Goal: Task Accomplishment & Management: Use online tool/utility

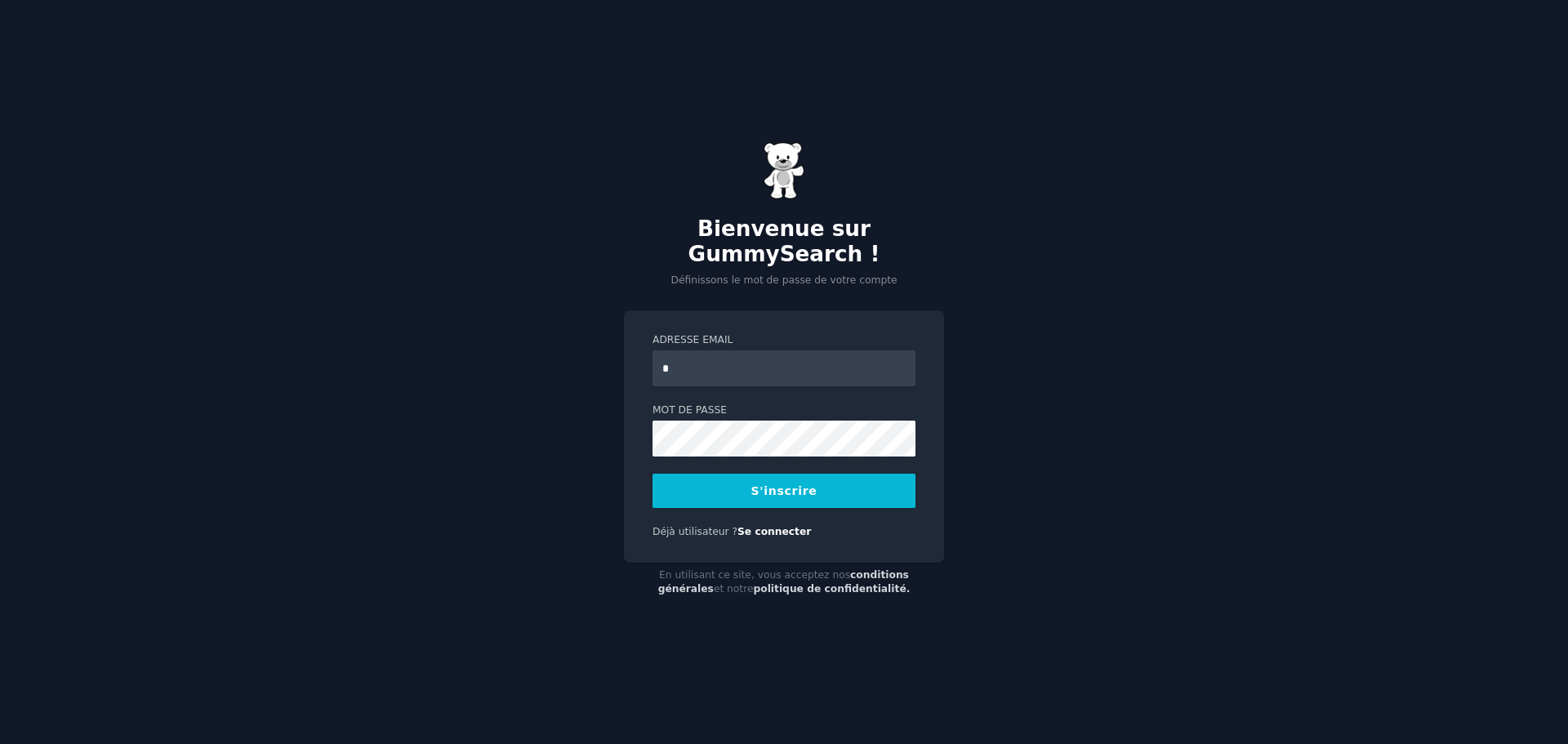
type input "**********"
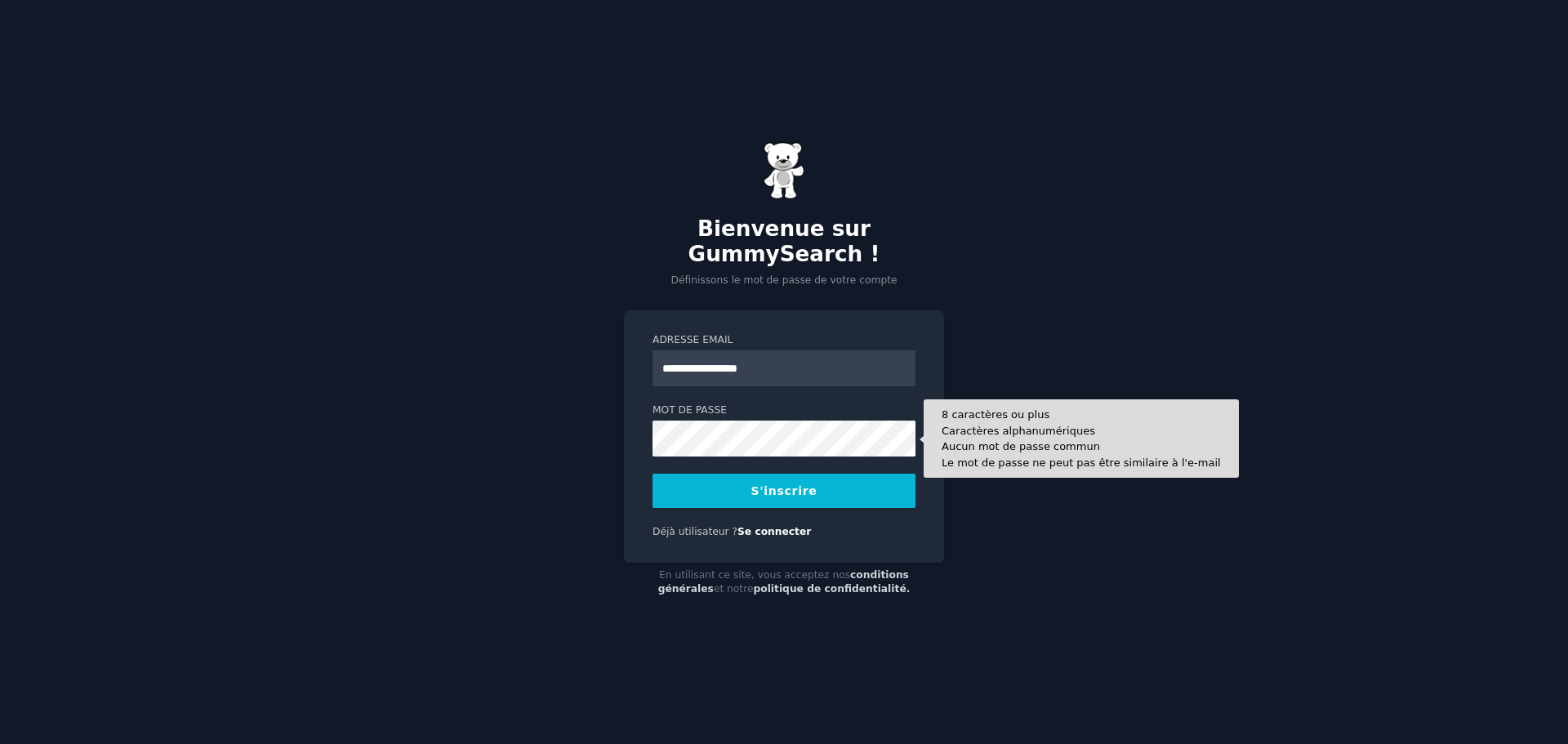
click at [540, 487] on div "**********" at bounding box center [784, 372] width 1568 height 744
click at [653, 473] on button "S'inscrire" at bounding box center [784, 490] width 263 height 35
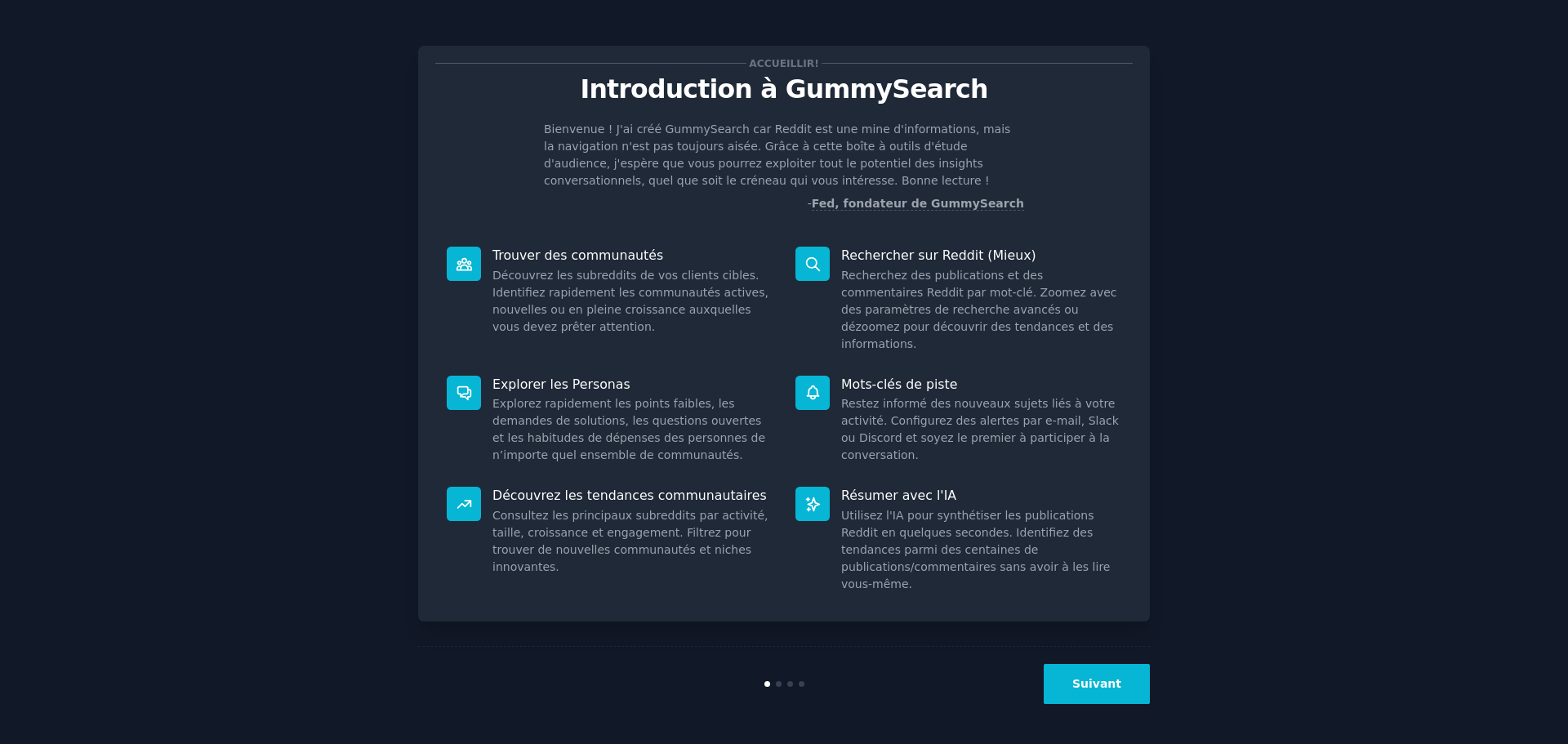
click at [1089, 692] on button "Suivant" at bounding box center [1097, 683] width 107 height 40
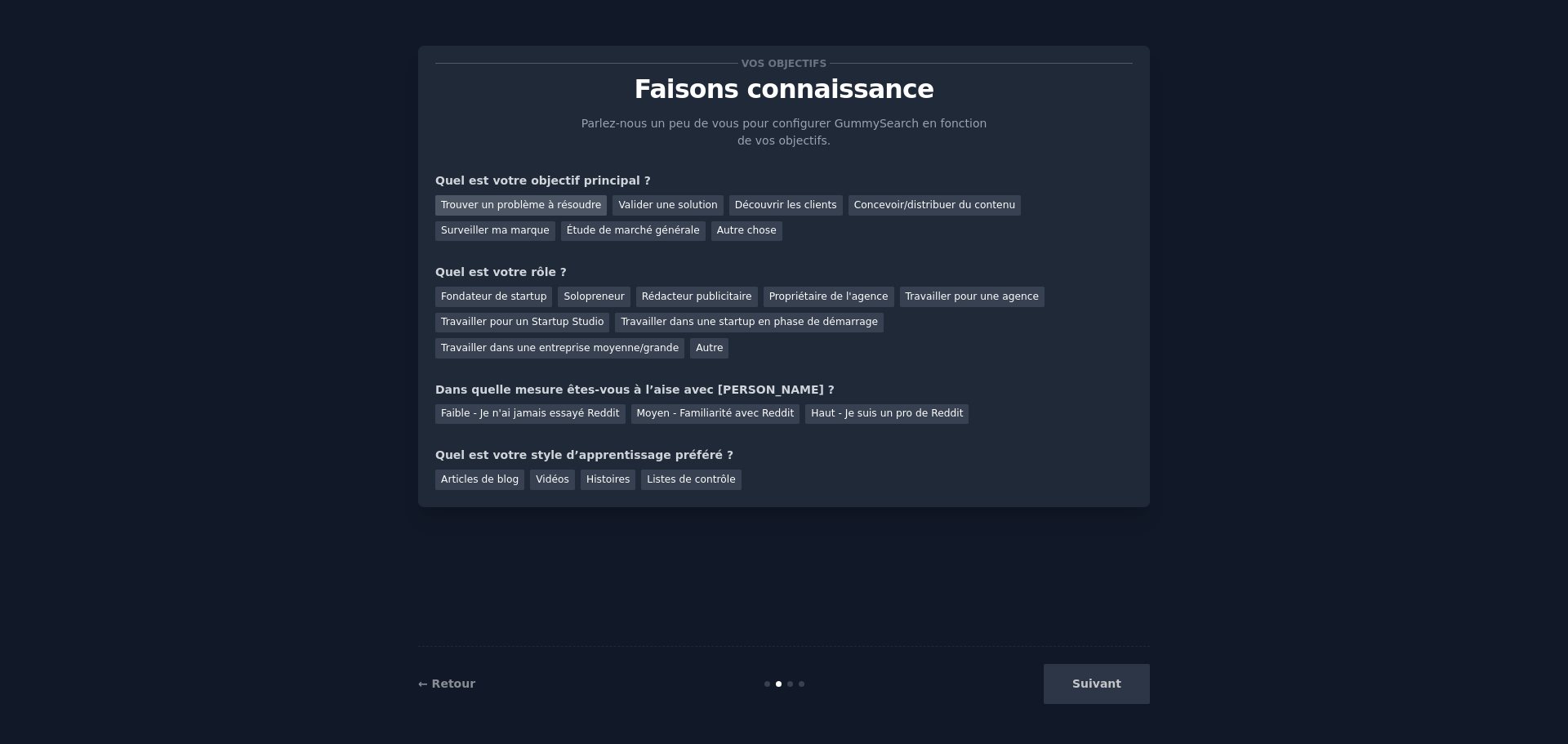
click at [547, 206] on font "Trouver un problème à résoudre" at bounding box center [521, 205] width 160 height 12
click at [911, 207] on font "Concevoir/distribuer du contenu" at bounding box center [935, 205] width 162 height 12
click at [770, 298] on font "Propriétaire de l'agence" at bounding box center [829, 297] width 119 height 12
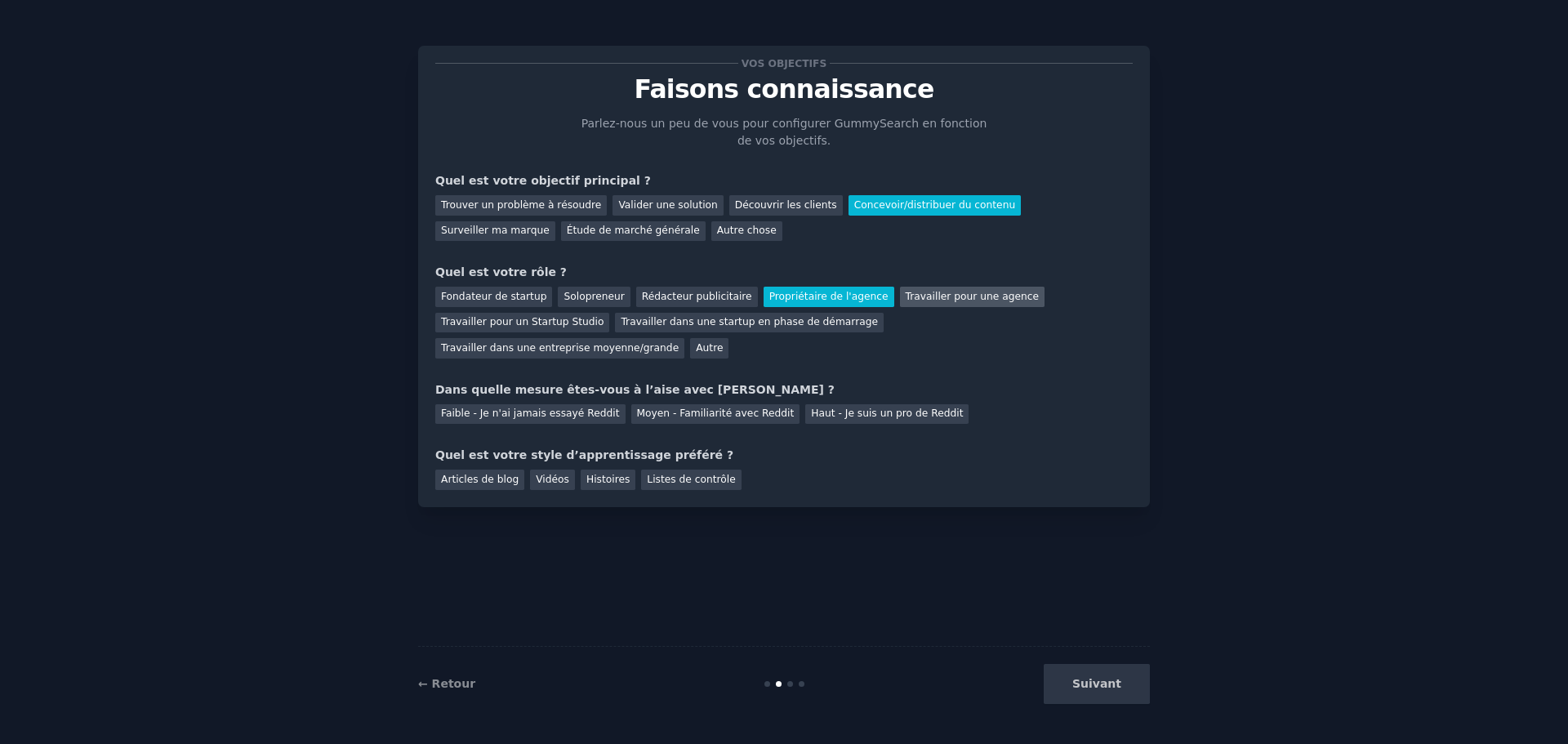
click at [906, 300] on font "Travailler pour une agence" at bounding box center [972, 297] width 133 height 12
click at [818, 298] on font "Propriétaire de l'agence" at bounding box center [829, 297] width 119 height 12
click at [509, 206] on font "Trouver un problème à résoudre" at bounding box center [521, 205] width 160 height 12
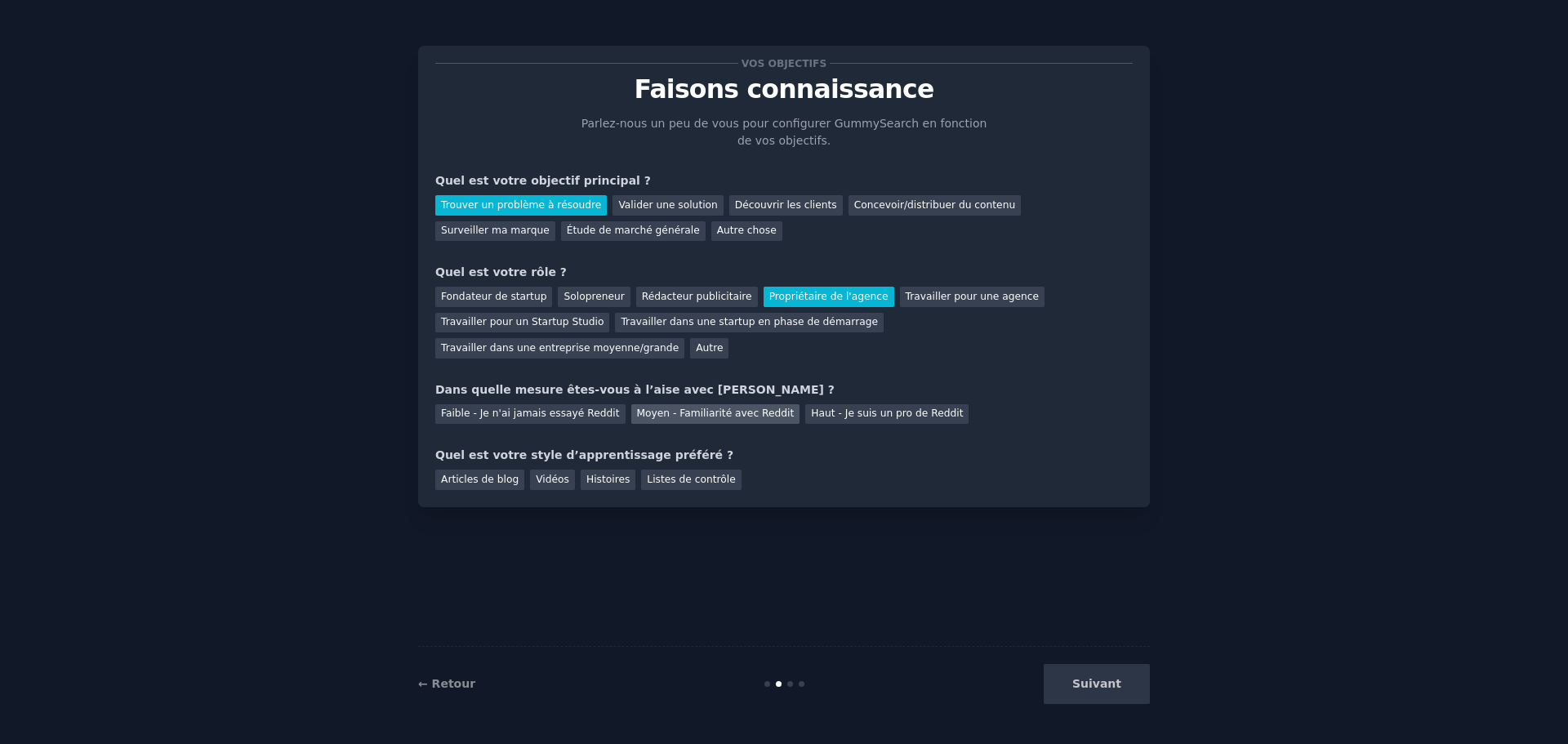
click at [637, 408] on font "Moyen - Familiarité avec Reddit" at bounding box center [715, 413] width 157 height 12
click at [548, 473] on font "Vidéos" at bounding box center [553, 479] width 34 height 12
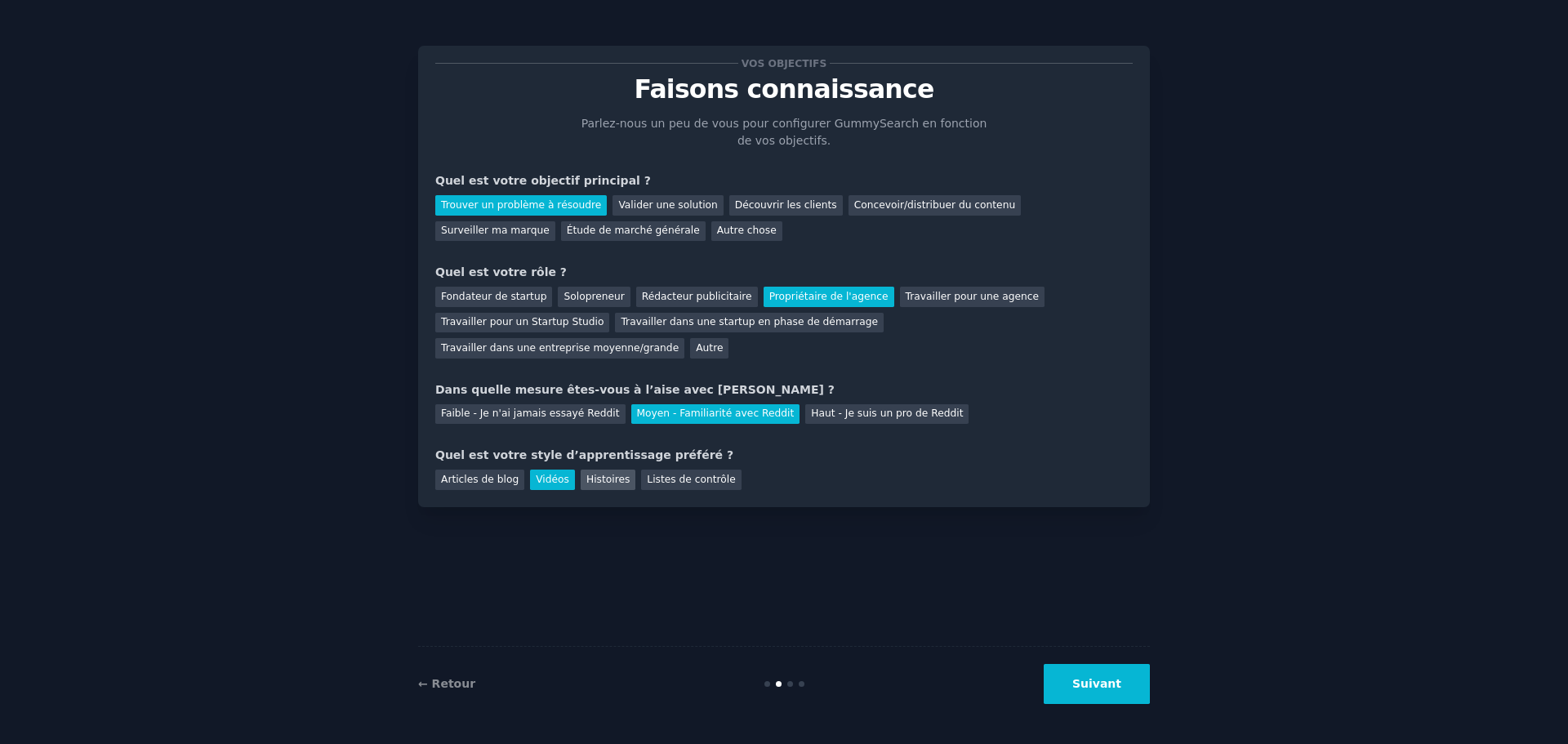
click at [602, 473] on font "Histoires" at bounding box center [608, 479] width 43 height 12
click at [559, 469] on div "Vidéos" at bounding box center [552, 479] width 45 height 20
click at [870, 208] on font "Concevoir/distribuer du contenu" at bounding box center [935, 205] width 162 height 12
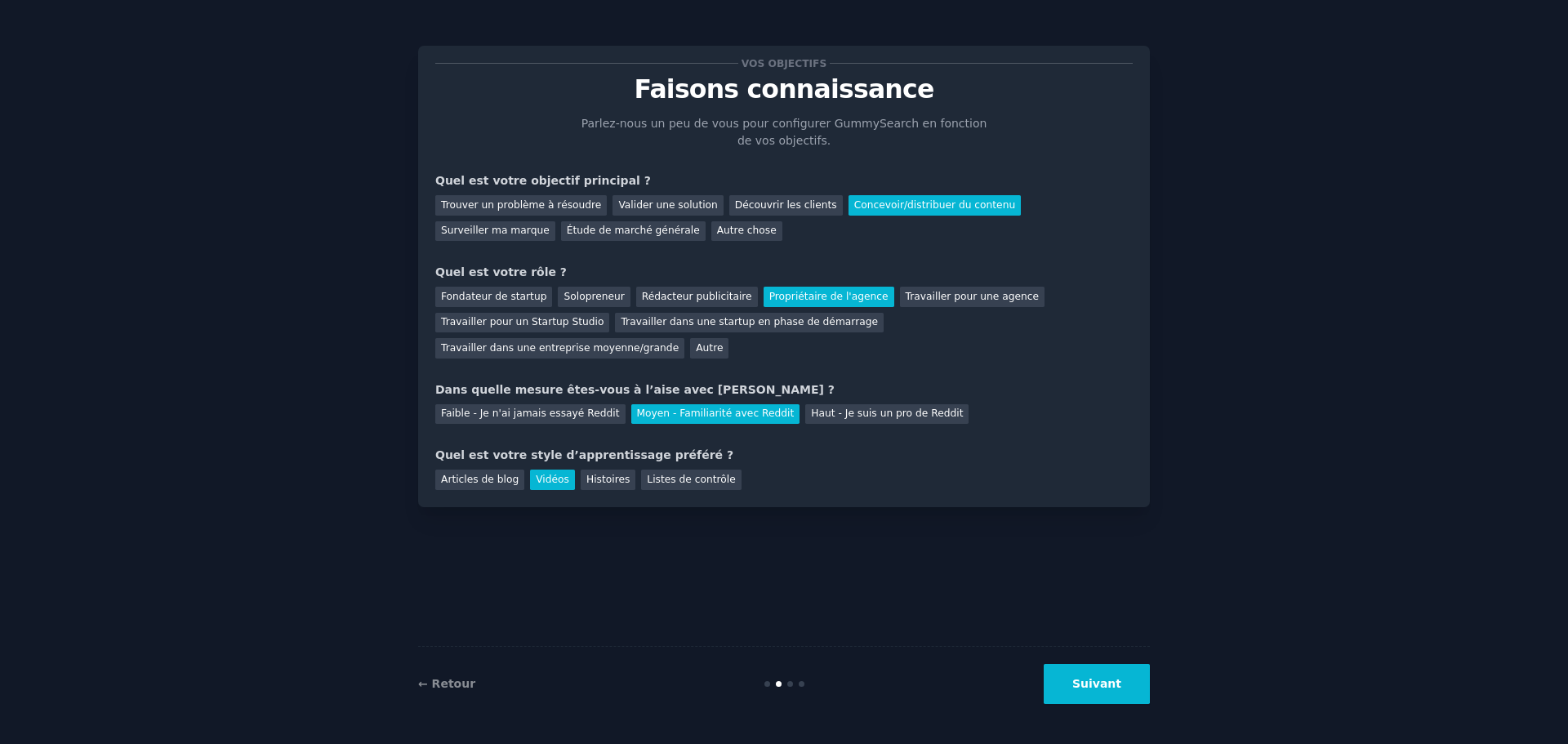
click at [1068, 684] on button "Suivant" at bounding box center [1097, 683] width 107 height 40
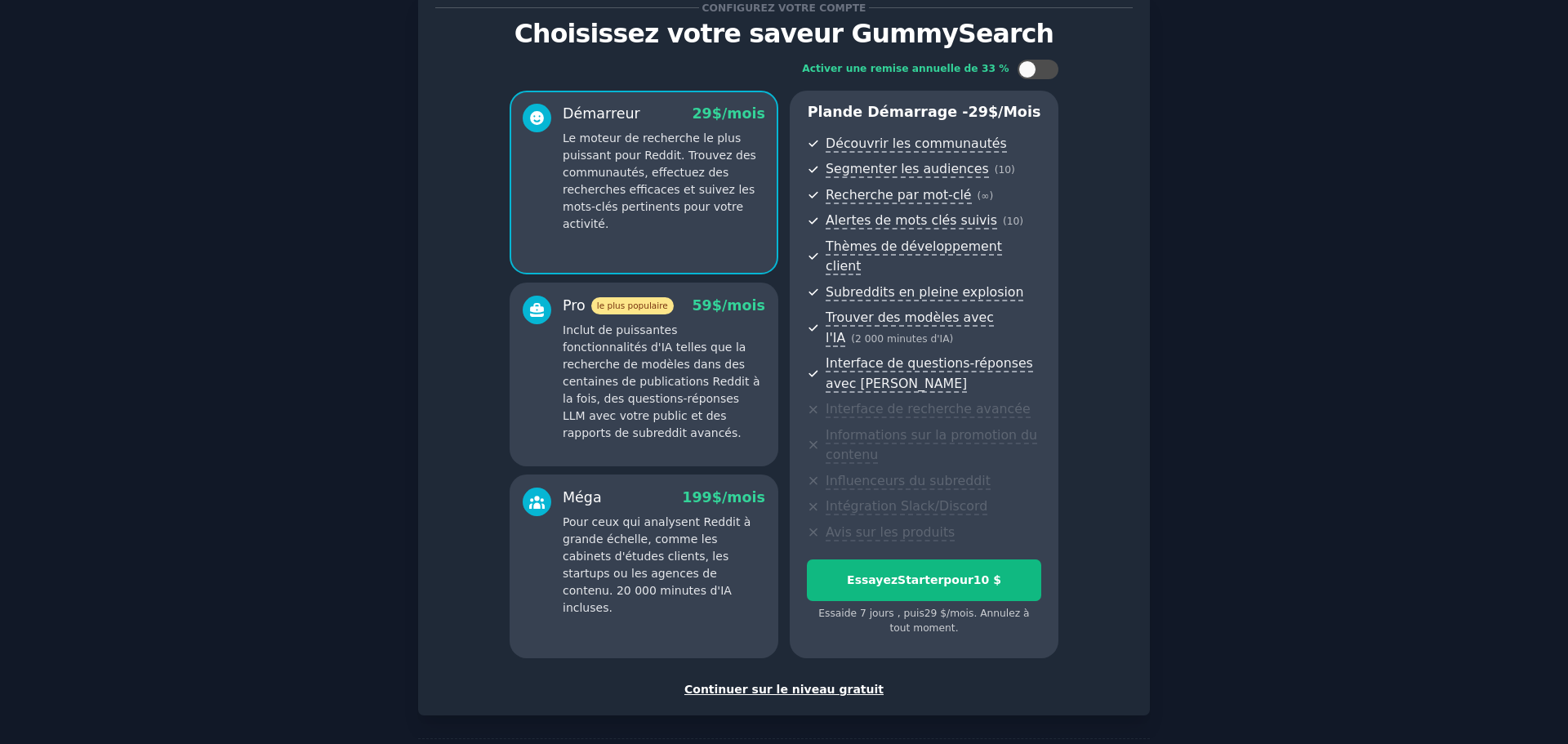
scroll to position [82, 0]
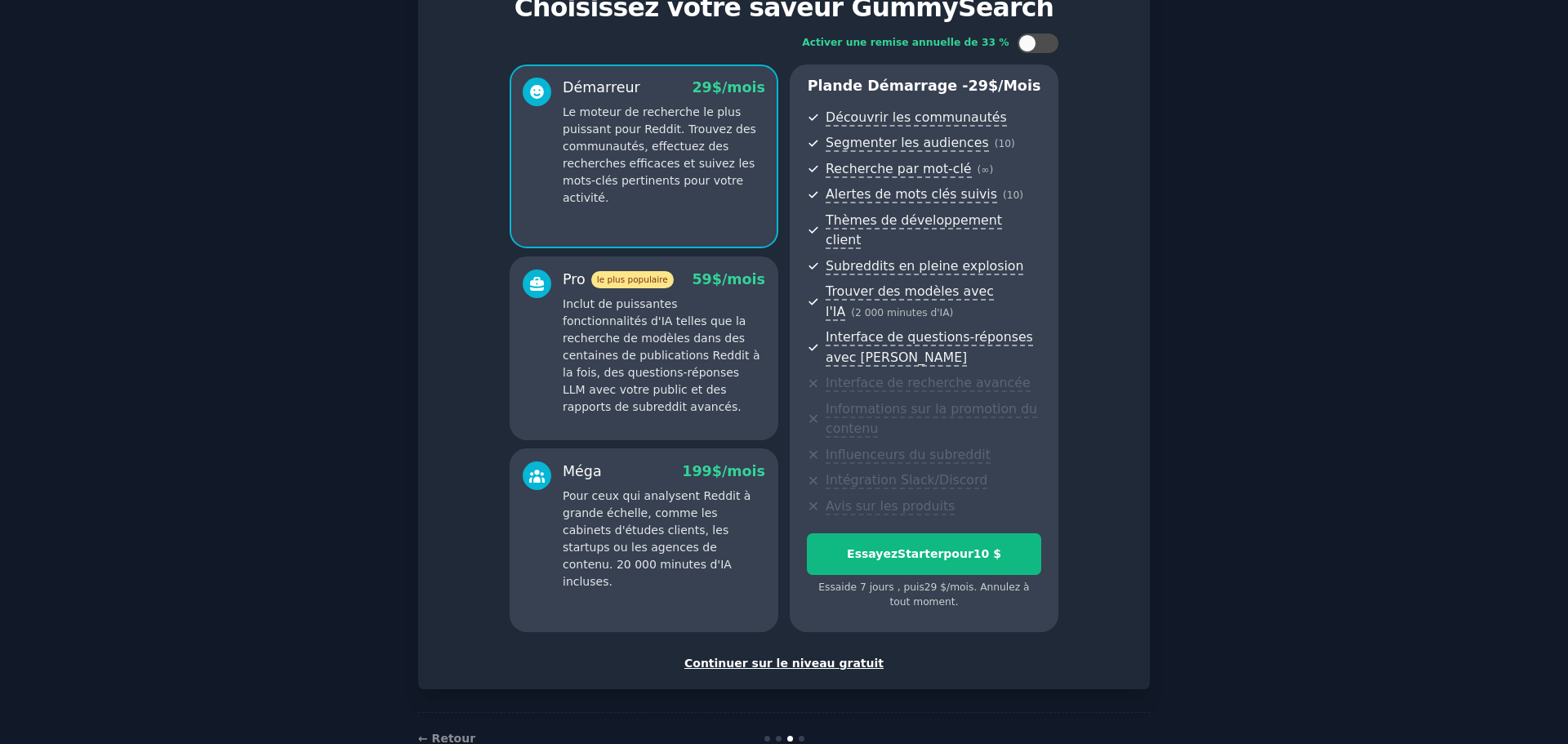
click at [780, 657] on font "Continuer sur le niveau gratuit" at bounding box center [784, 663] width 200 height 13
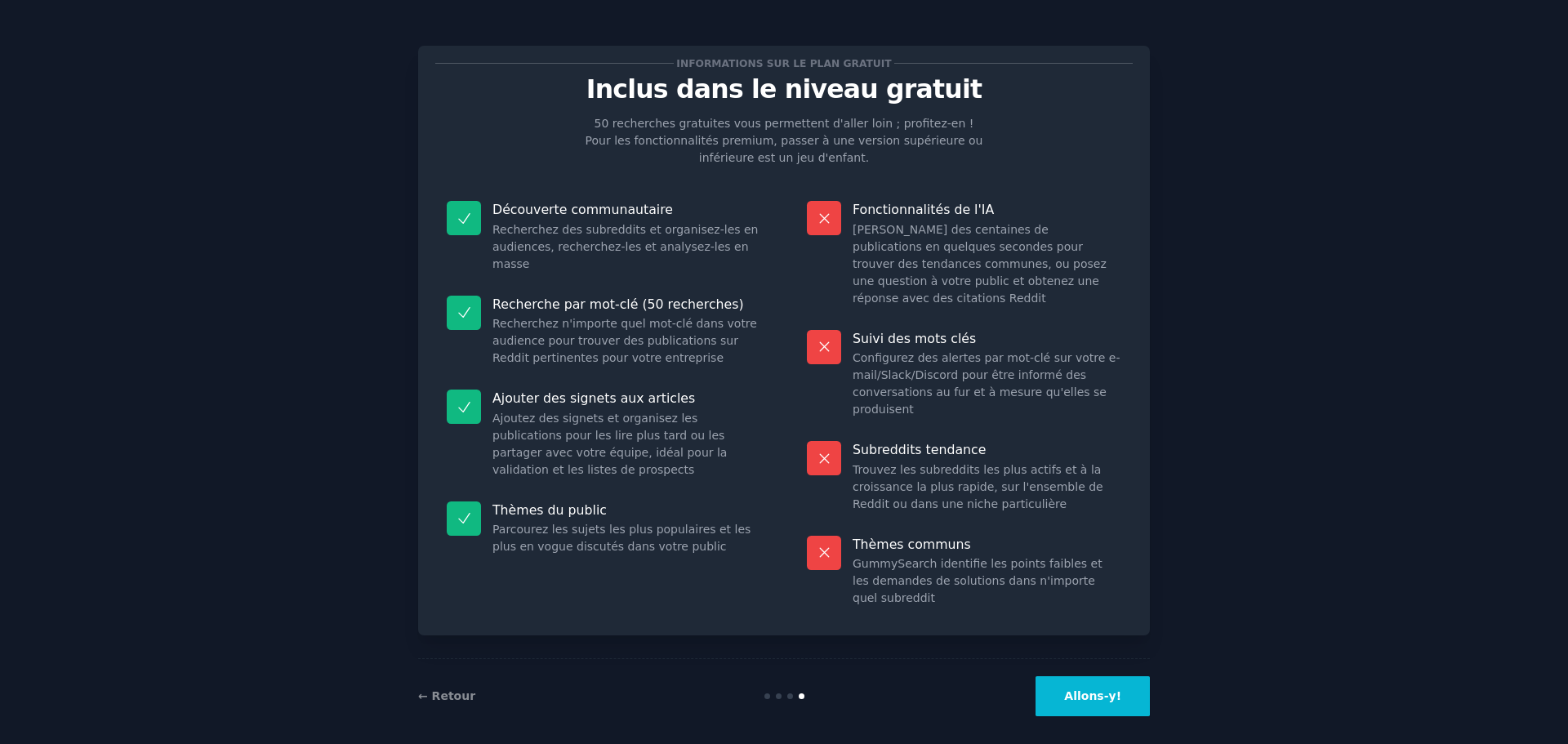
click at [1102, 676] on button "Allons-y!" at bounding box center [1093, 696] width 114 height 40
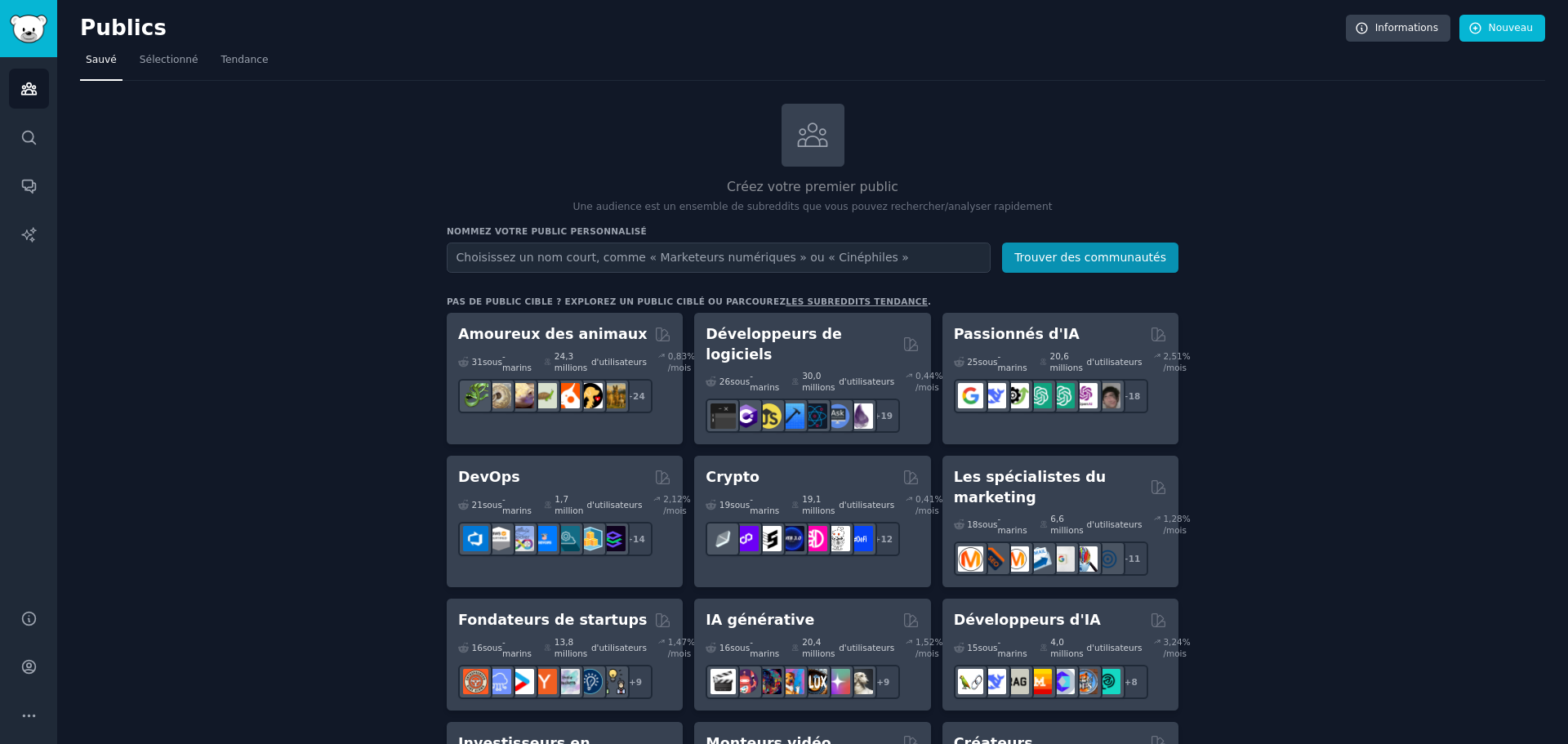
click at [651, 256] on input "text" at bounding box center [718, 258] width 544 height 30
type input "Communication social media"
click at [1002, 243] on button "Trouver des communautés" at bounding box center [1090, 258] width 177 height 30
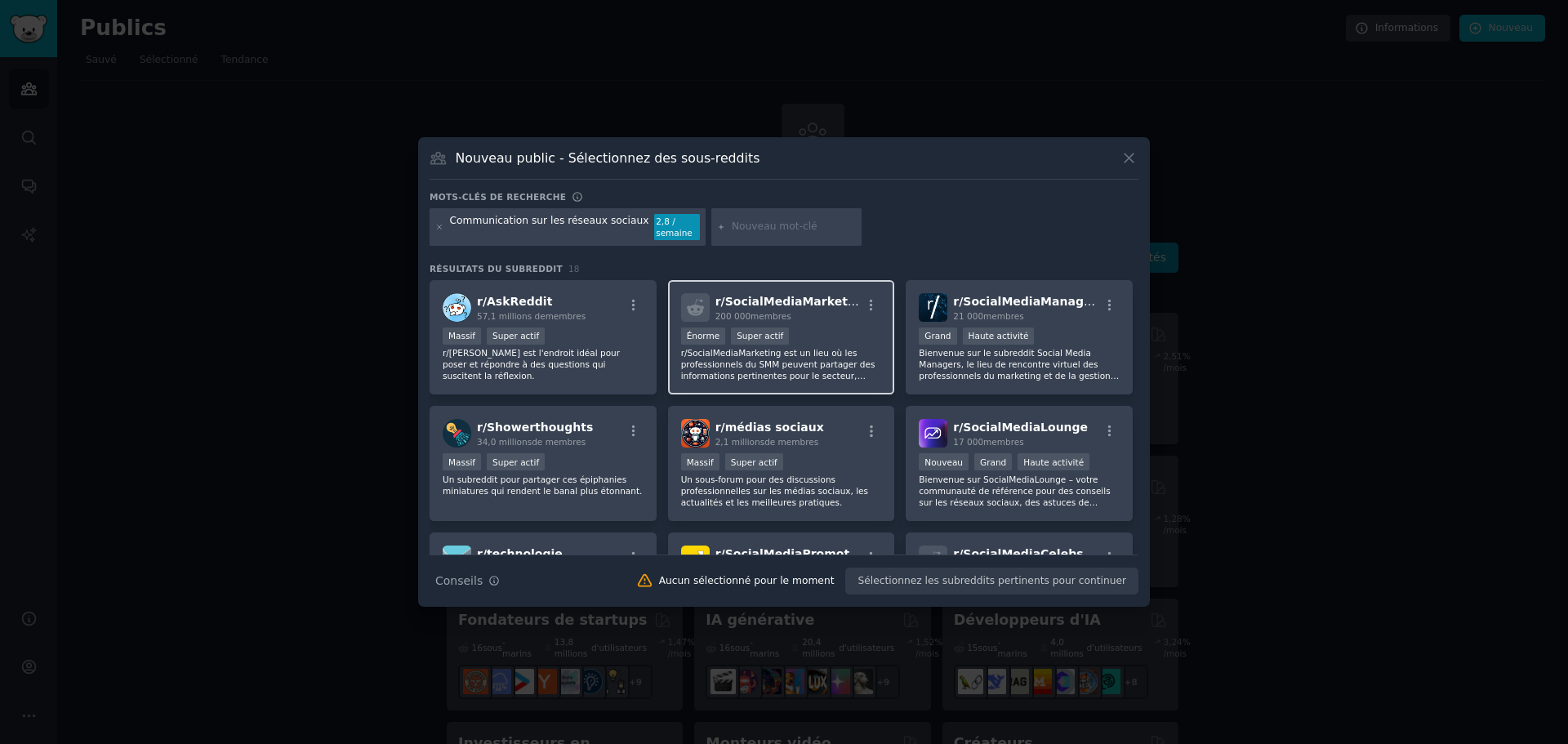
click at [839, 338] on div "100 000 - 1 000 000 membres Énorme Super actif" at bounding box center [782, 337] width 201 height 20
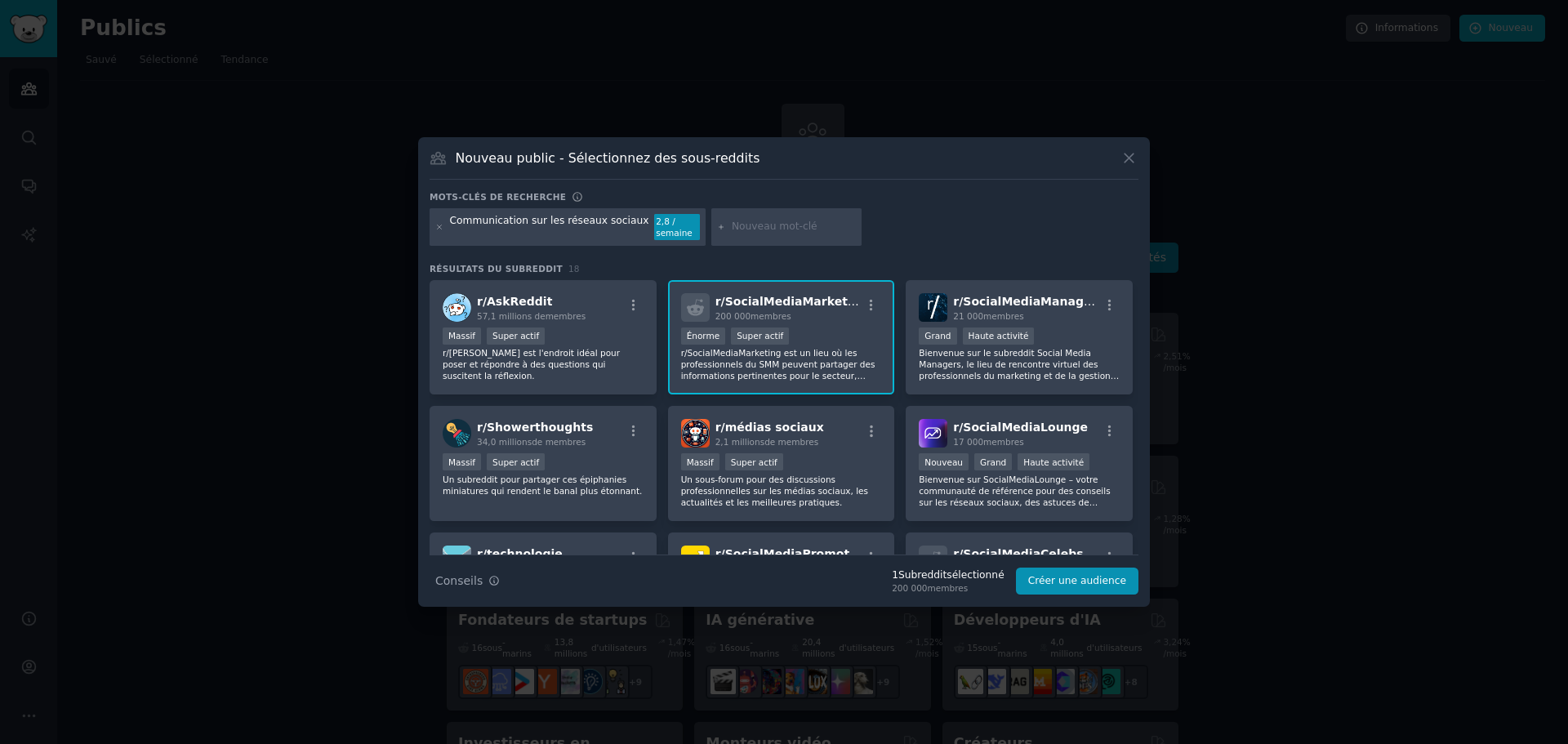
click at [831, 336] on div "100 000 - 1 000 000 membres Énorme Super actif" at bounding box center [782, 337] width 201 height 20
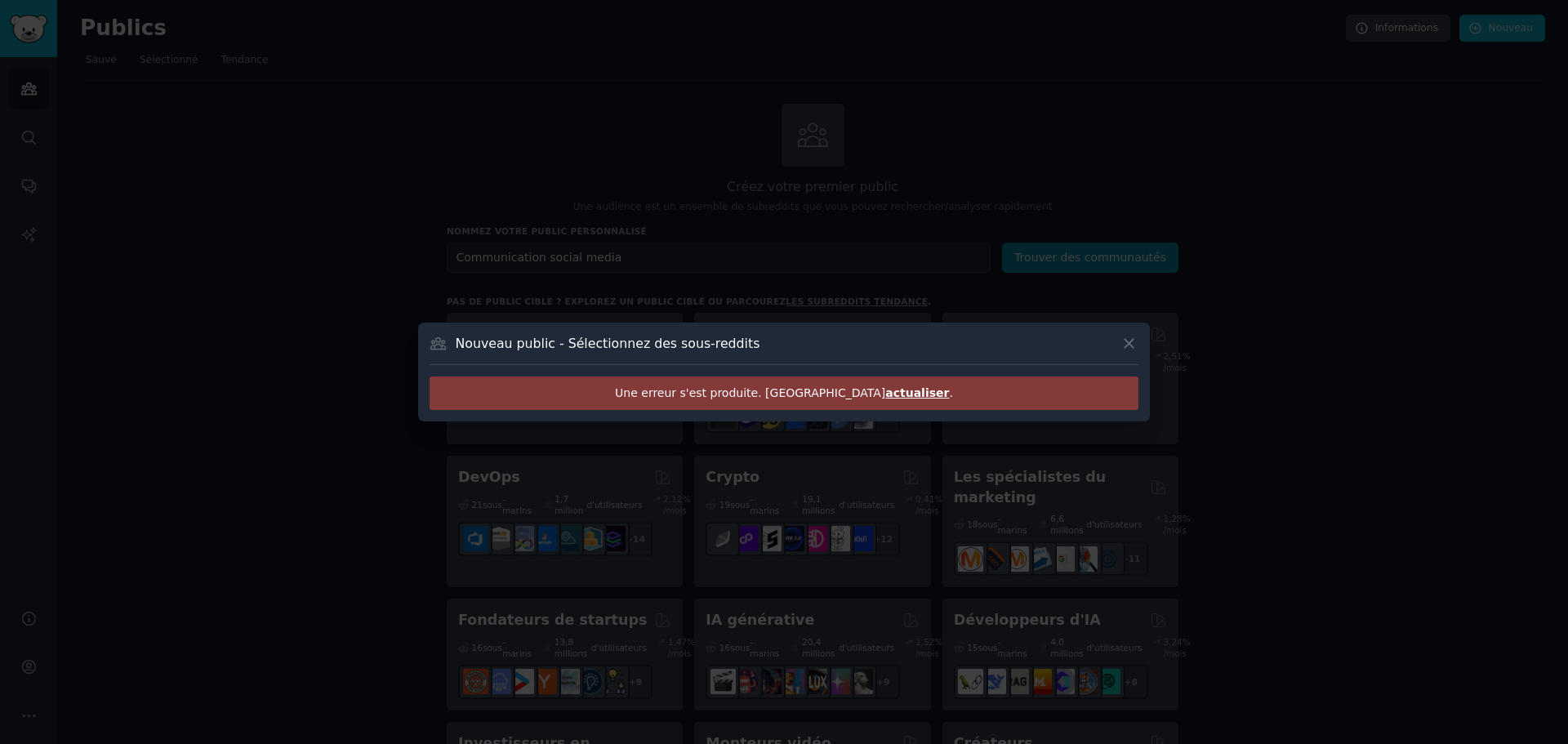
click at [885, 392] on font "actualiser" at bounding box center [917, 392] width 63 height 13
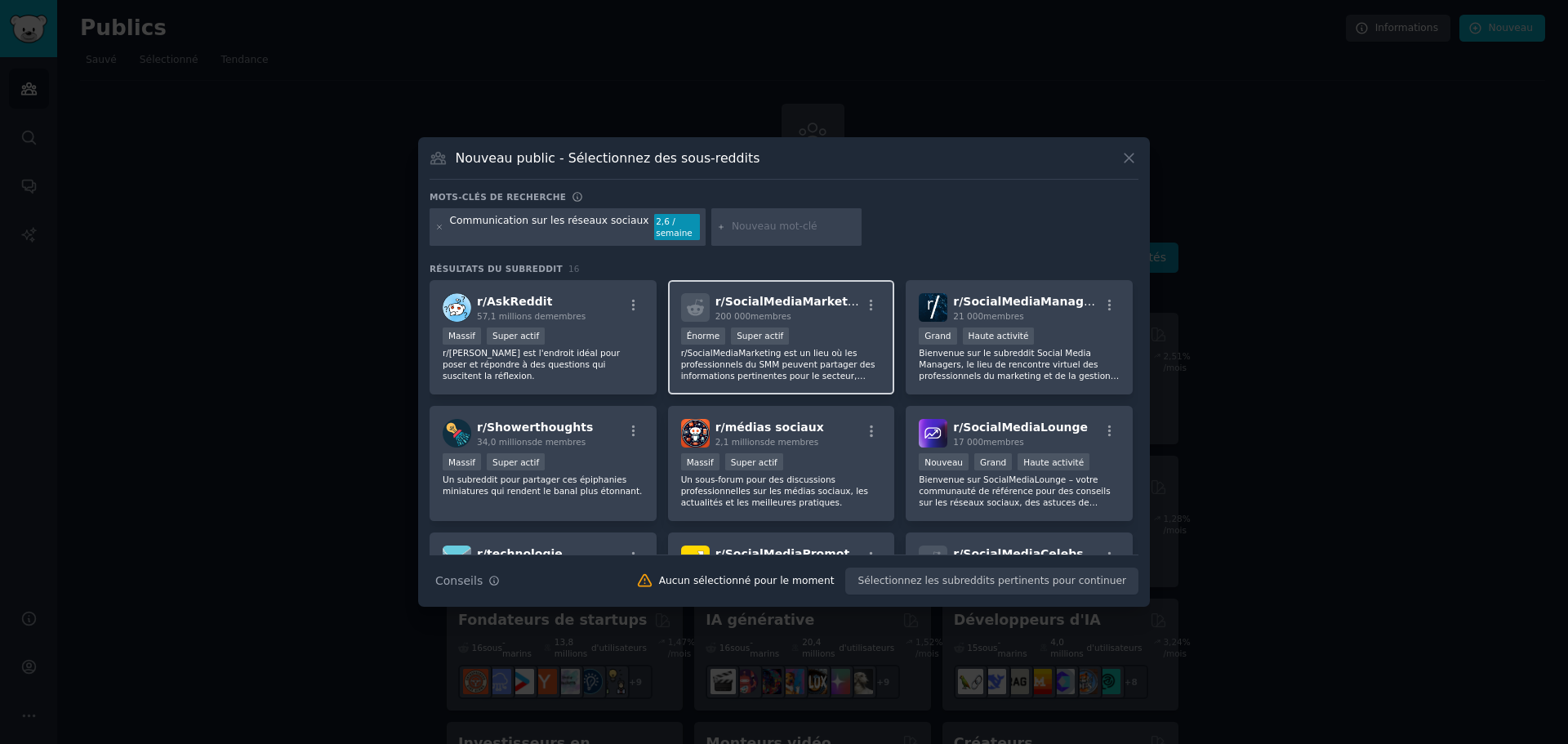
click at [809, 327] on div "Énorme Super actif" at bounding box center [782, 337] width 201 height 20
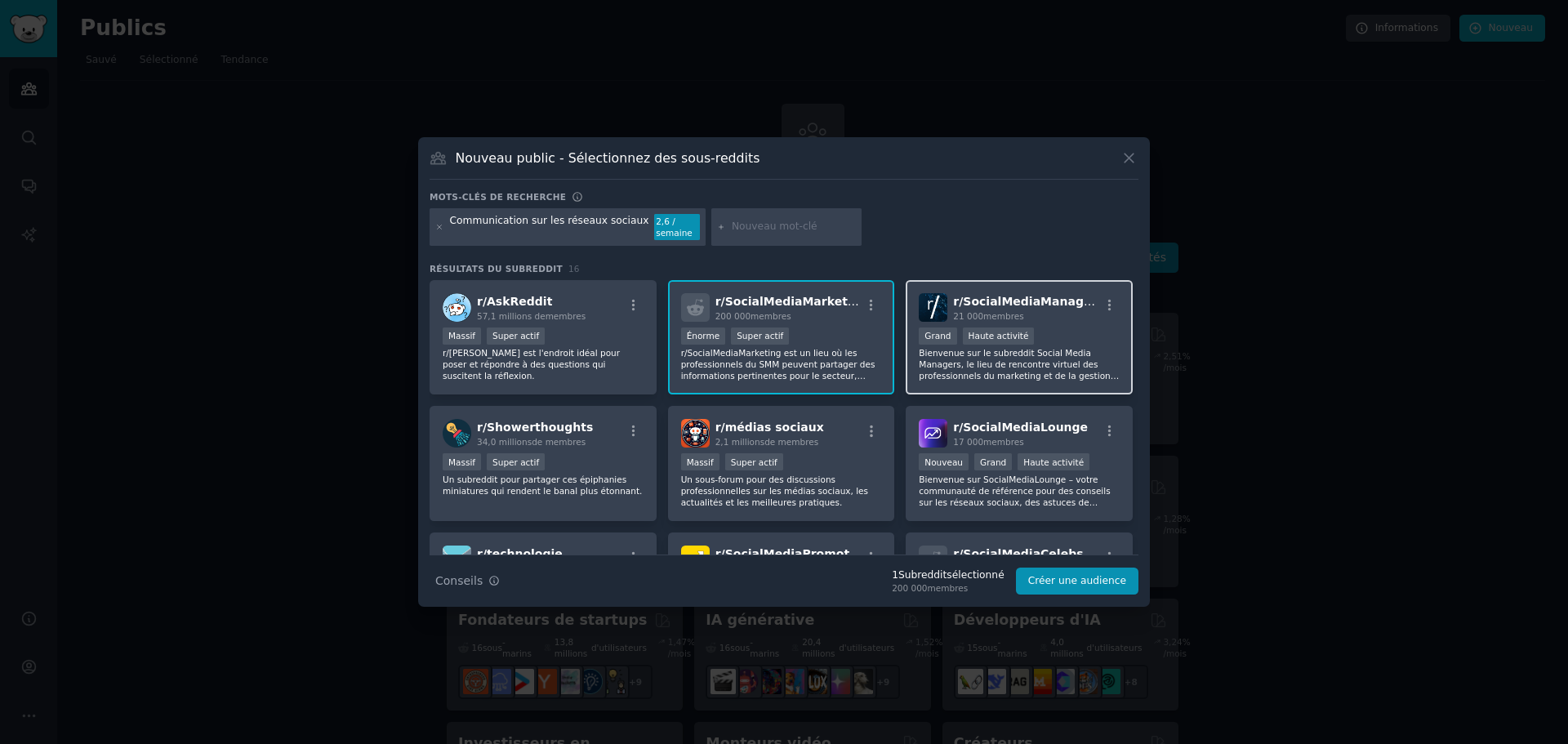
click at [1014, 348] on font "Bienvenue sur le subreddit Social Media Managers, le lieu de rencontre virtuel …" at bounding box center [1019, 409] width 200 height 124
click at [1013, 348] on font "Bienvenue sur le subreddit Social Media Managers, le lieu de rencontre virtuel …" at bounding box center [1019, 409] width 200 height 124
click at [1038, 374] on font "Bienvenue sur le subreddit Social Media Managers, le lieu de rencontre virtuel …" at bounding box center [1019, 409] width 200 height 124
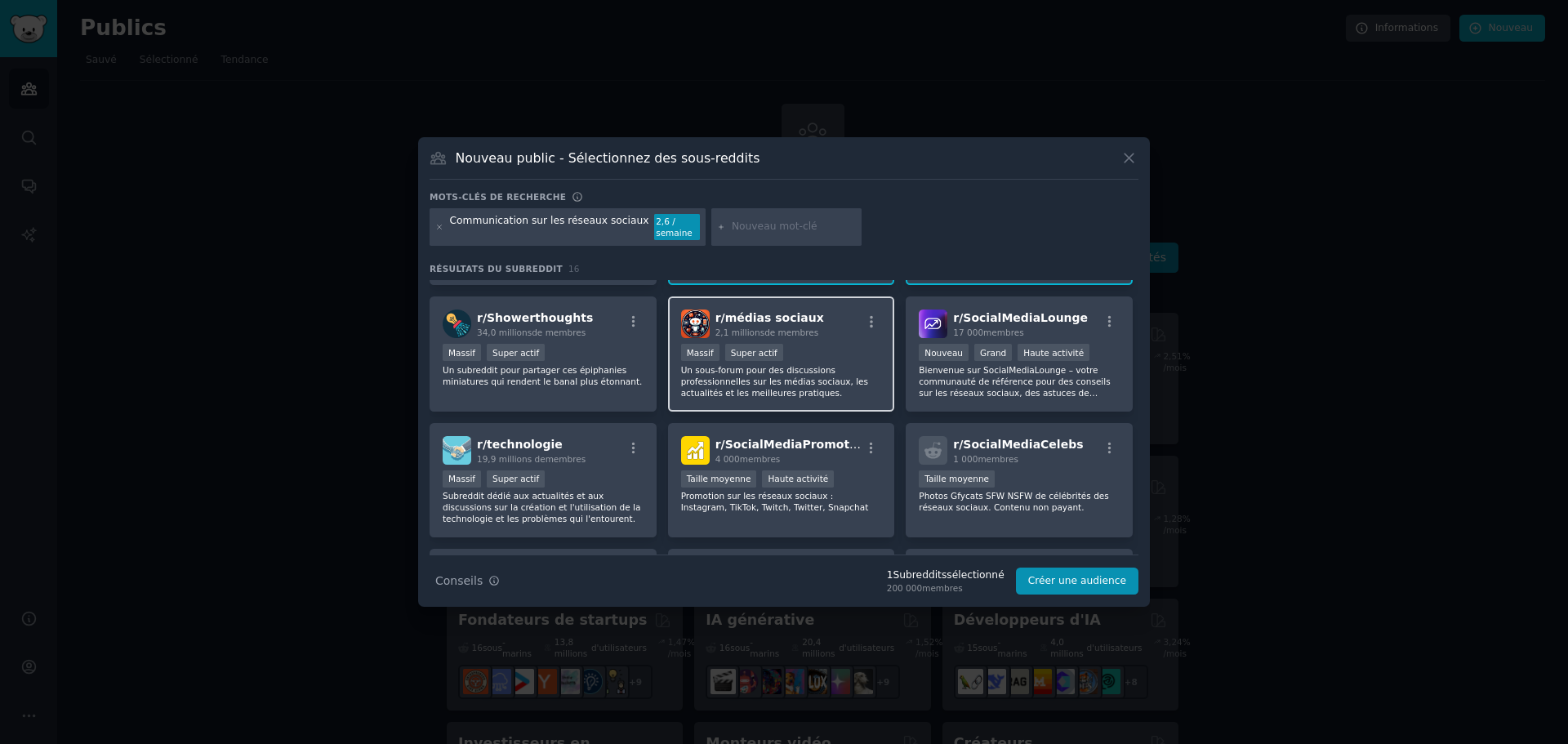
scroll to position [82, 0]
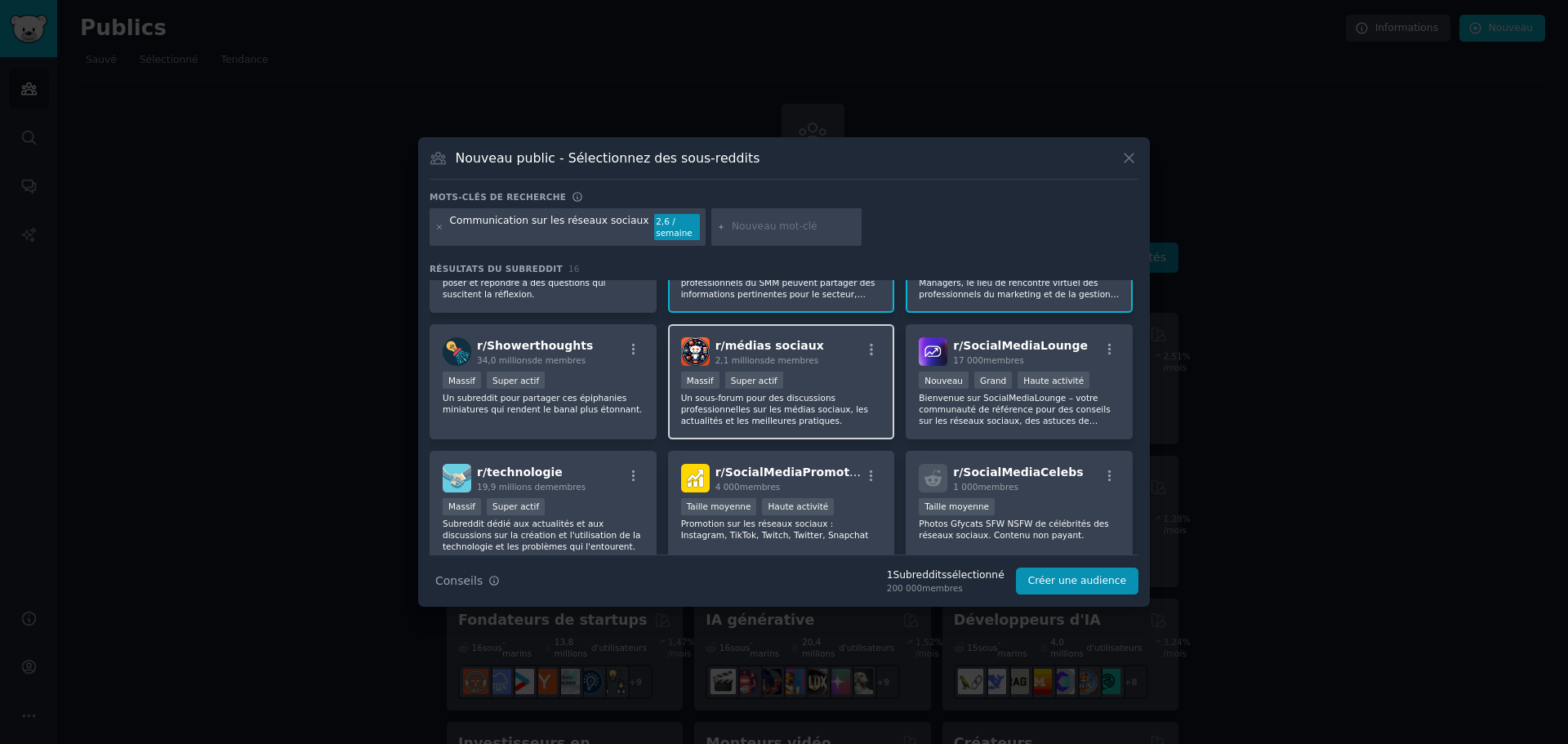
click at [795, 413] on font "Un sous-forum pour des discussions professionnelles sur les médias sociaux, les…" at bounding box center [775, 409] width 187 height 33
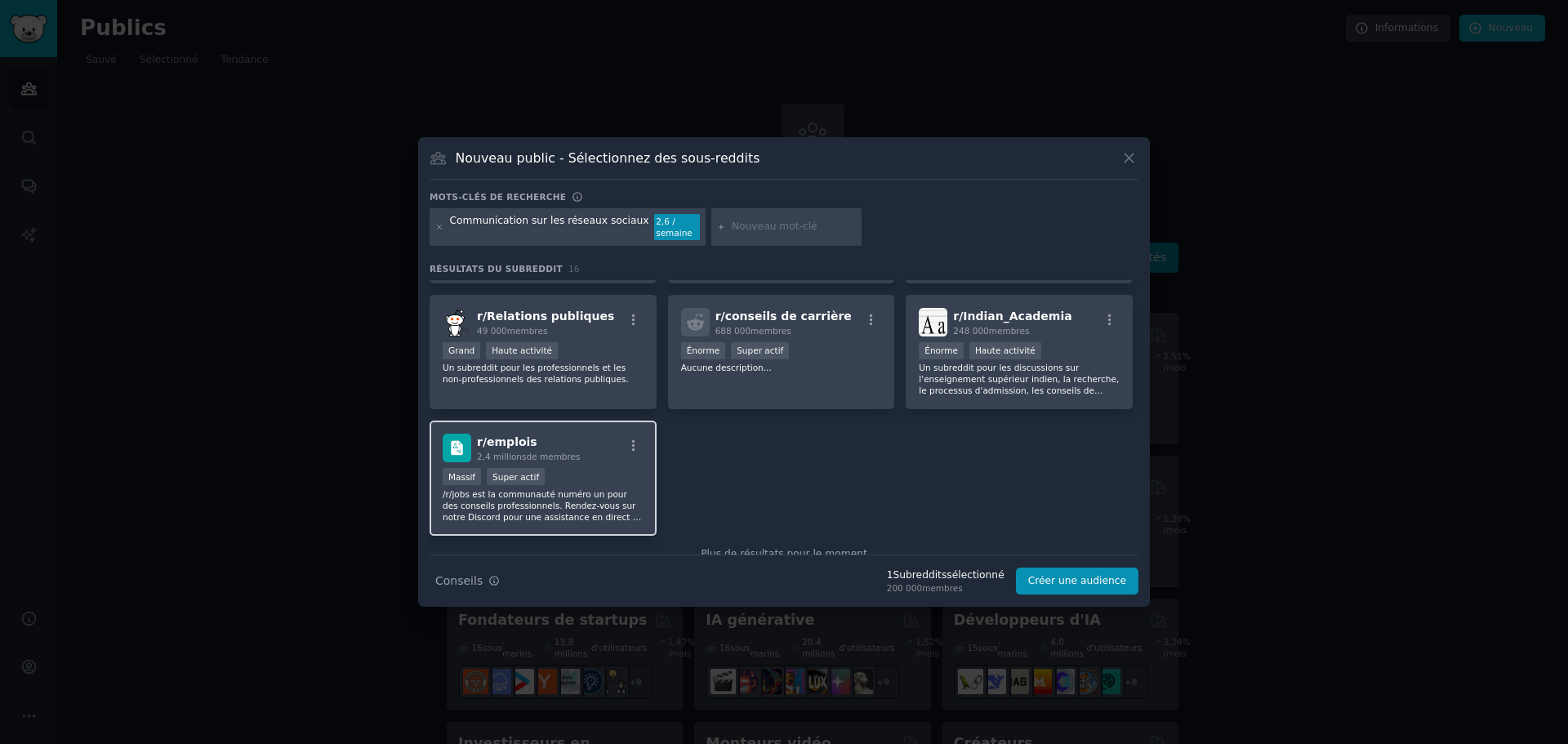
scroll to position [528, 0]
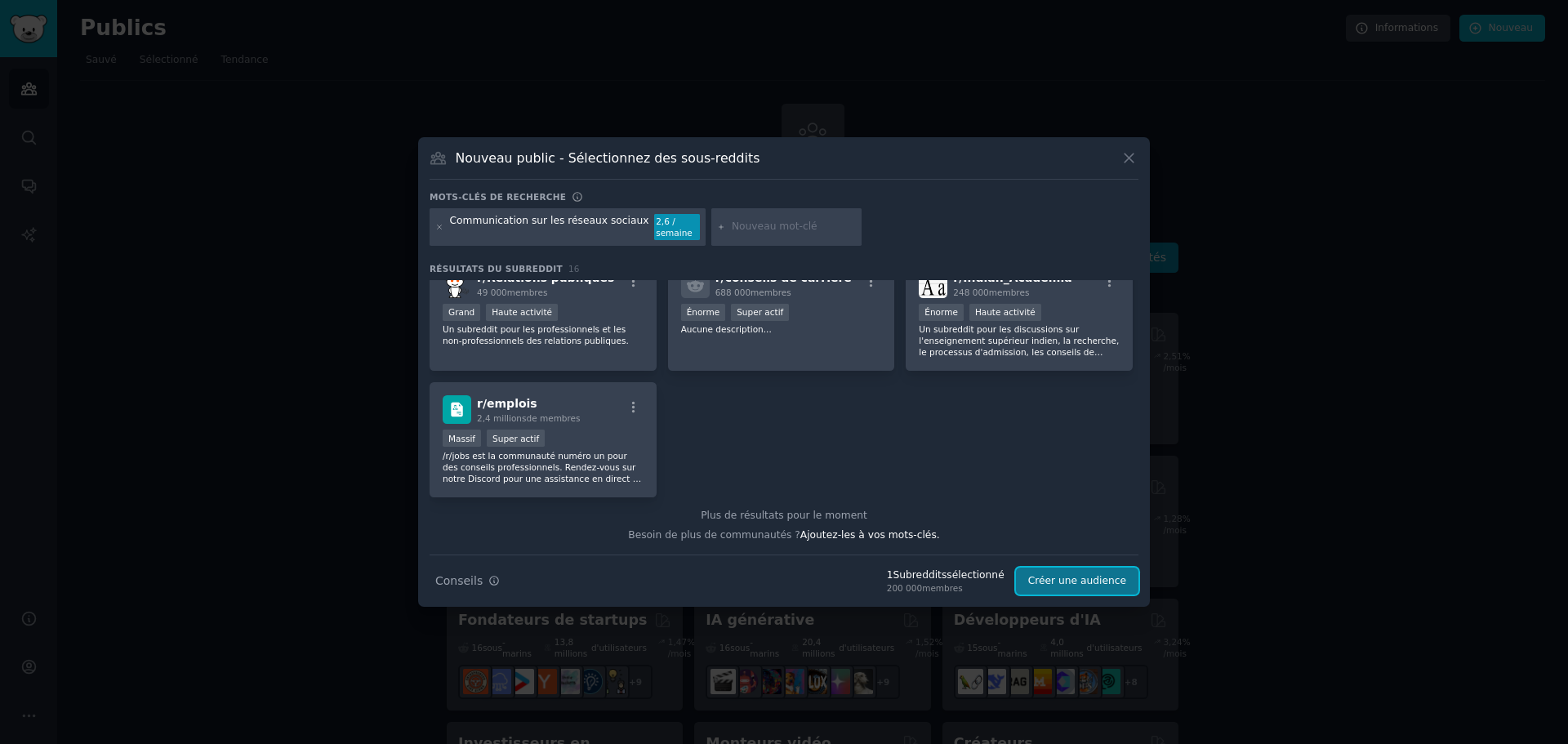
click at [1070, 584] on font "Créer une audience" at bounding box center [1077, 581] width 98 height 12
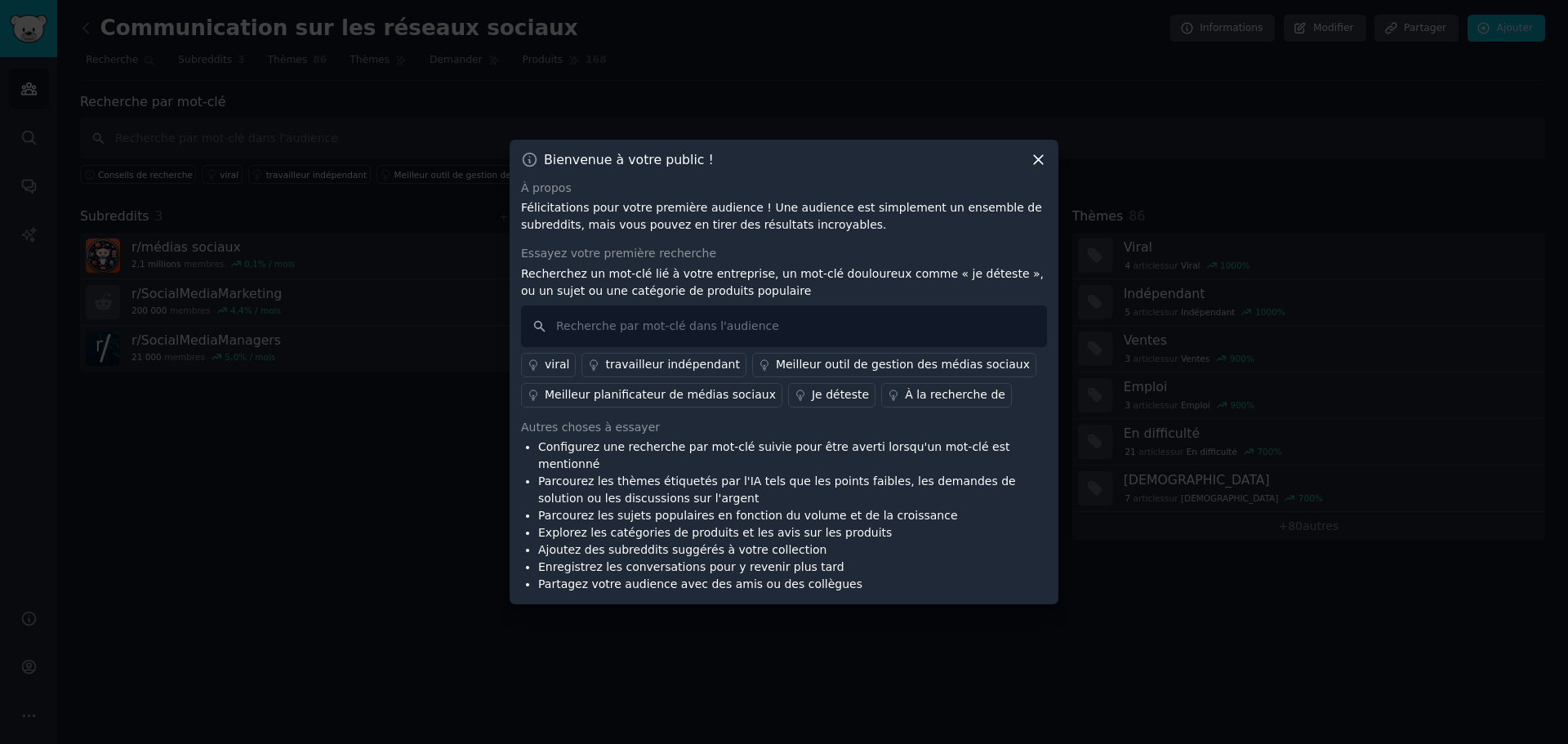
click at [1036, 164] on icon at bounding box center [1039, 160] width 9 height 9
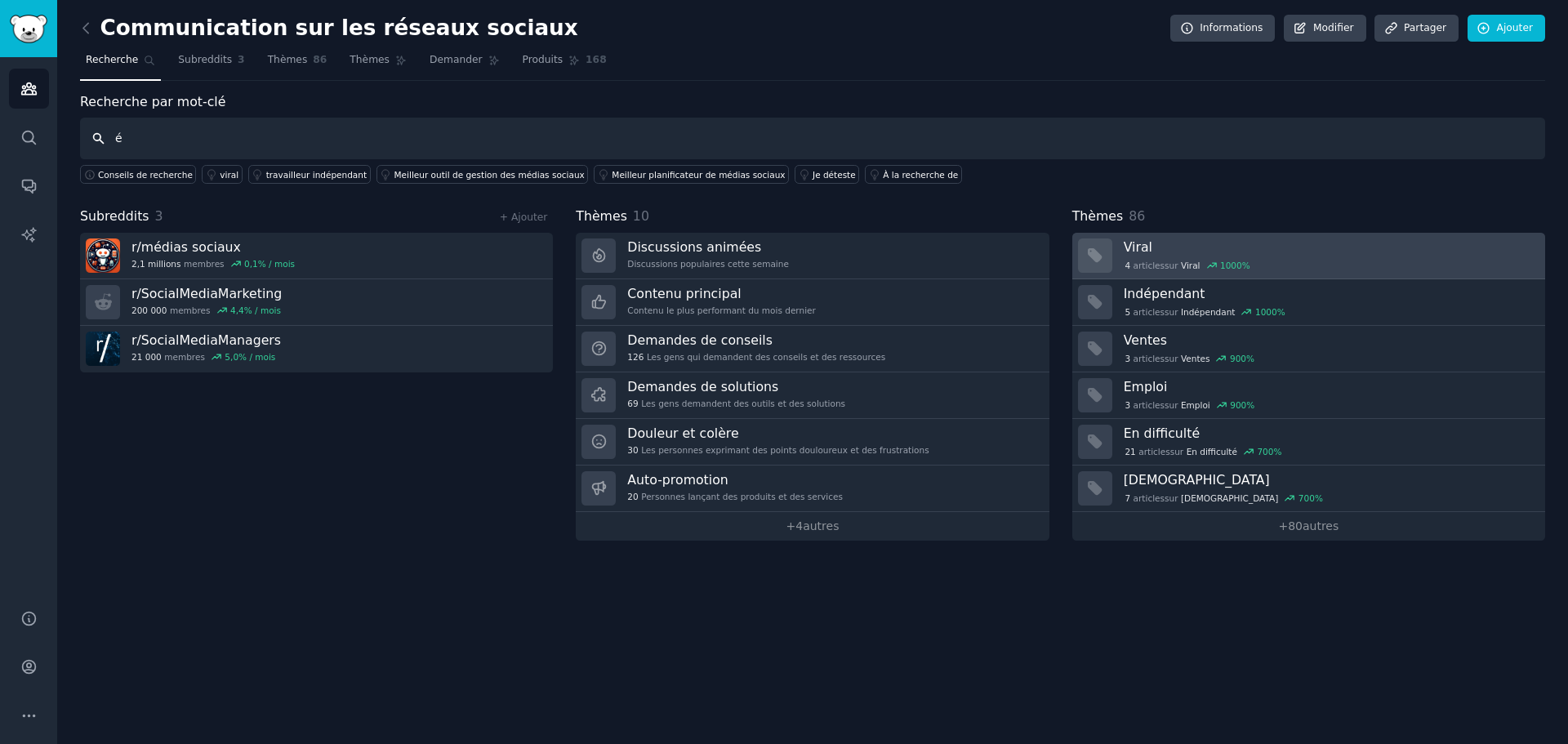
type input "é"
click at [1318, 256] on div "4 articles sur ​ Viral 1000 %" at bounding box center [1329, 264] width 410 height 17
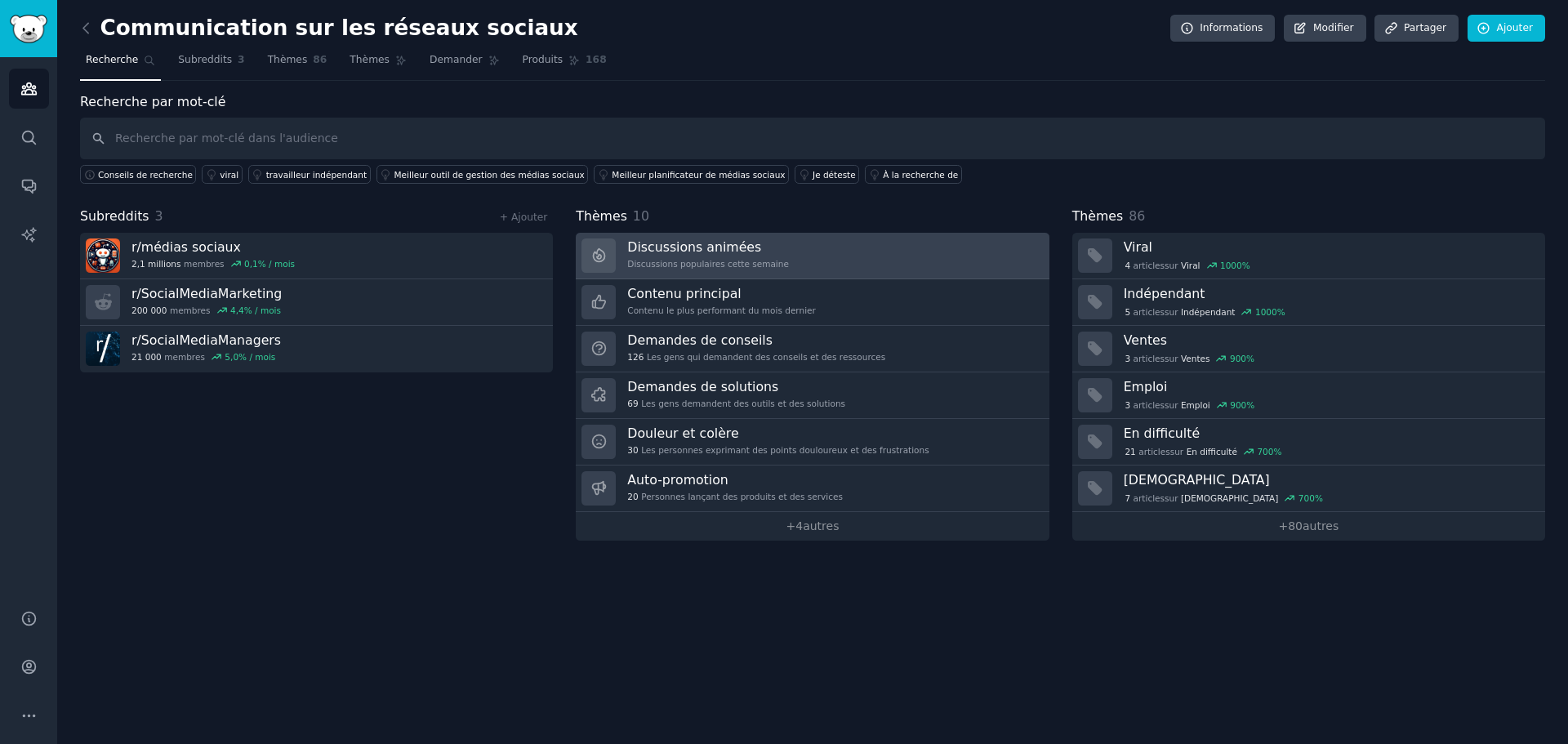
click at [823, 264] on link "Discussions animées Discussions populaires cette semaine" at bounding box center [812, 255] width 473 height 46
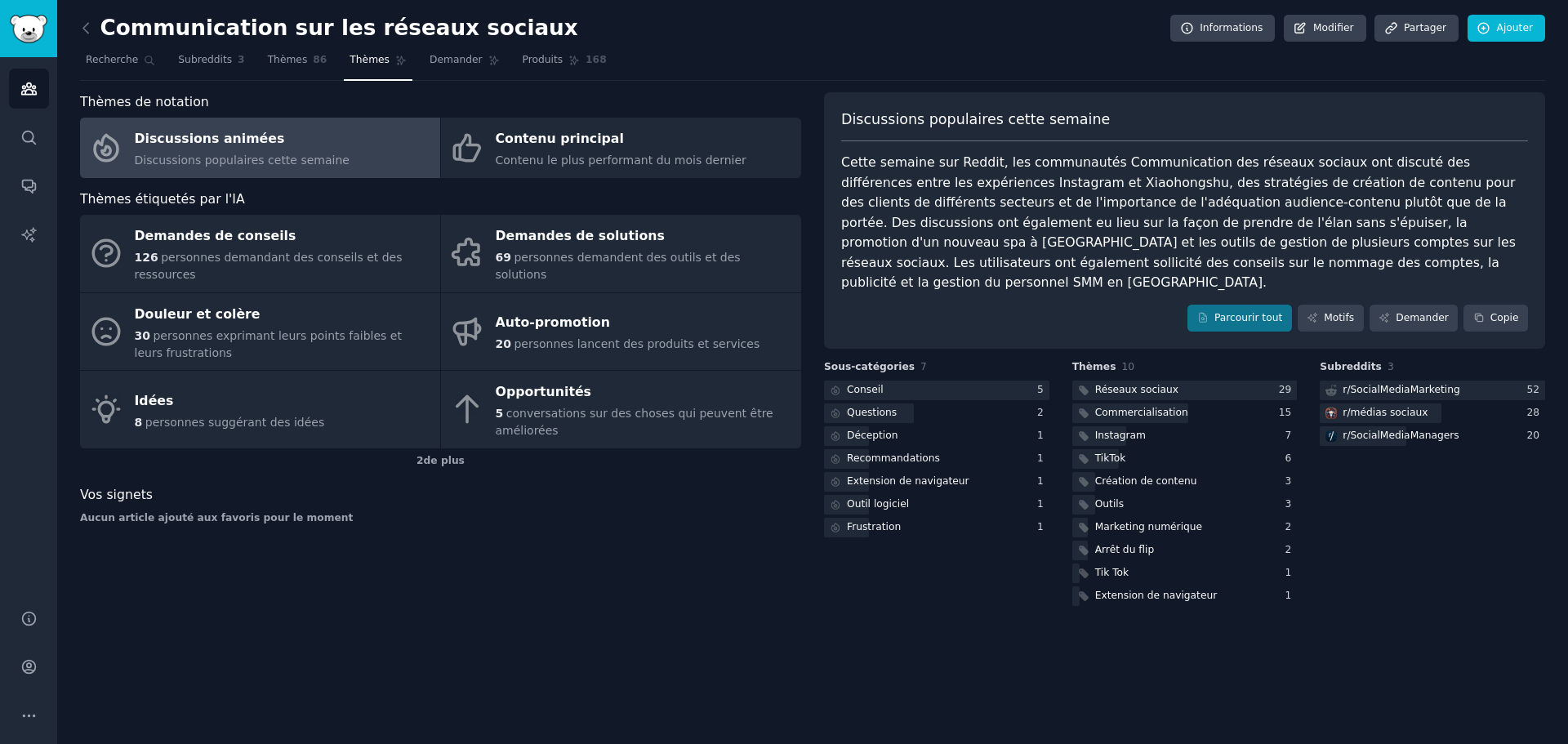
click at [942, 179] on font "Cette semaine sur Reddit, les communautés Communication des réseaux sociaux ont…" at bounding box center [1181, 222] width 679 height 135
click at [1017, 181] on font "Cette semaine sur Reddit, les communautés Communication des réseaux sociaux ont…" at bounding box center [1181, 222] width 679 height 135
click at [998, 183] on font "Cette semaine sur Reddit, les communautés Communication des réseaux sociaux ont…" at bounding box center [1181, 222] width 679 height 135
copy font "Xiaohongshu"
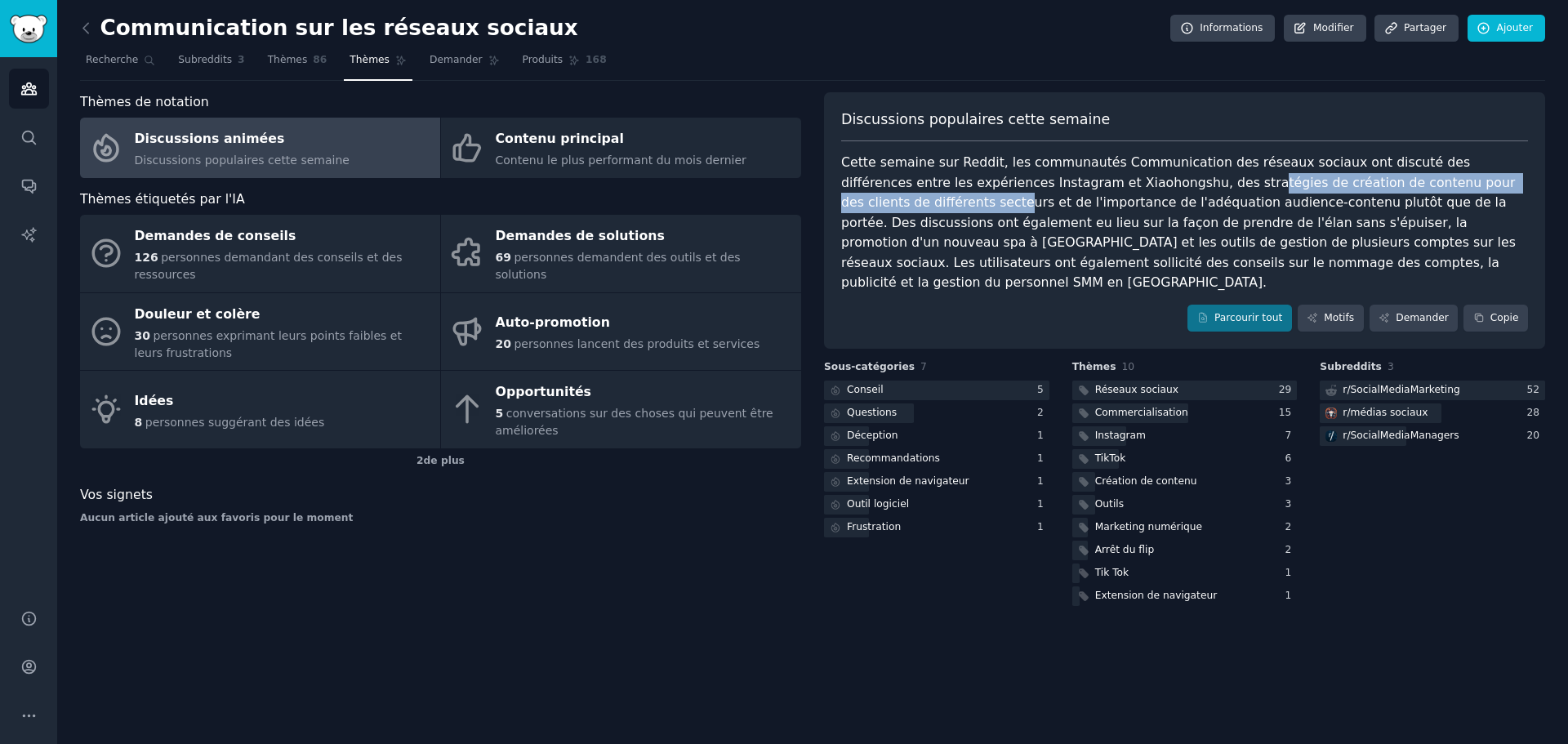
drag, startPoint x: 1109, startPoint y: 188, endPoint x: 1483, endPoint y: 190, distance: 374.0
click at [1483, 190] on font "Cette semaine sur Reddit, les communautés Communication des réseaux sociaux ont…" at bounding box center [1181, 222] width 679 height 135
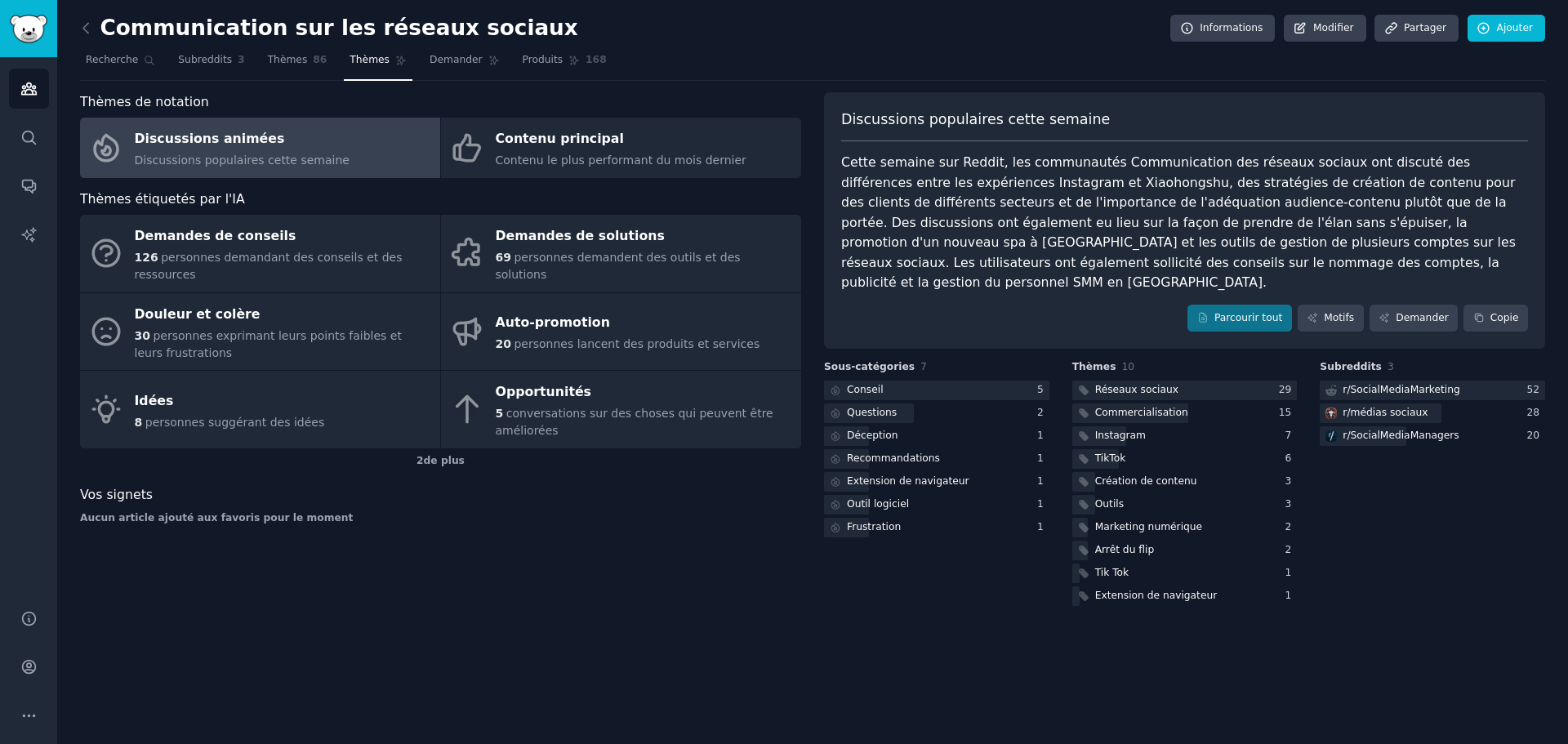
click at [915, 211] on div "Cette semaine sur Reddit, les communautés Communication des réseaux sociaux ont…" at bounding box center [1185, 223] width 687 height 140
drag, startPoint x: 964, startPoint y: 205, endPoint x: 1143, endPoint y: 208, distance: 179.0
click at [1140, 209] on font "Cette semaine sur Reddit, les communautés Communication des réseaux sociaux ont…" at bounding box center [1181, 222] width 679 height 135
click at [1148, 208] on font "Cette semaine sur Reddit, les communautés Communication des réseaux sociaux ont…" at bounding box center [1181, 222] width 679 height 135
drag, startPoint x: 1181, startPoint y: 207, endPoint x: 1209, endPoint y: 208, distance: 28.0
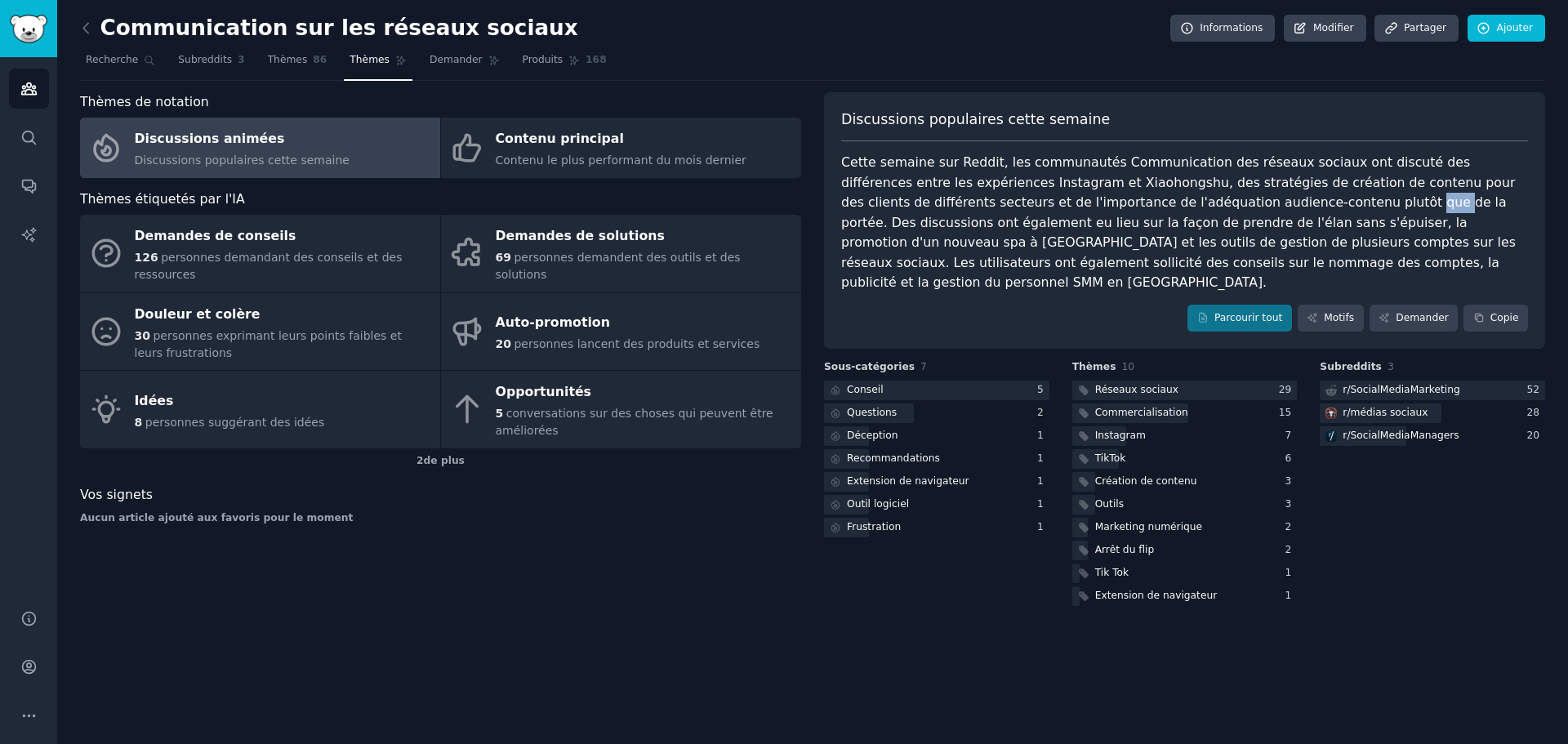
click at [1209, 208] on font "Cette semaine sur Reddit, les communautés Communication des réseaux sociaux ont…" at bounding box center [1181, 222] width 679 height 135
drag, startPoint x: 1275, startPoint y: 205, endPoint x: 1304, endPoint y: 205, distance: 29.0
click at [1304, 205] on font "Cette semaine sur Reddit, les communautés Communication des réseaux sociaux ont…" at bounding box center [1181, 222] width 679 height 135
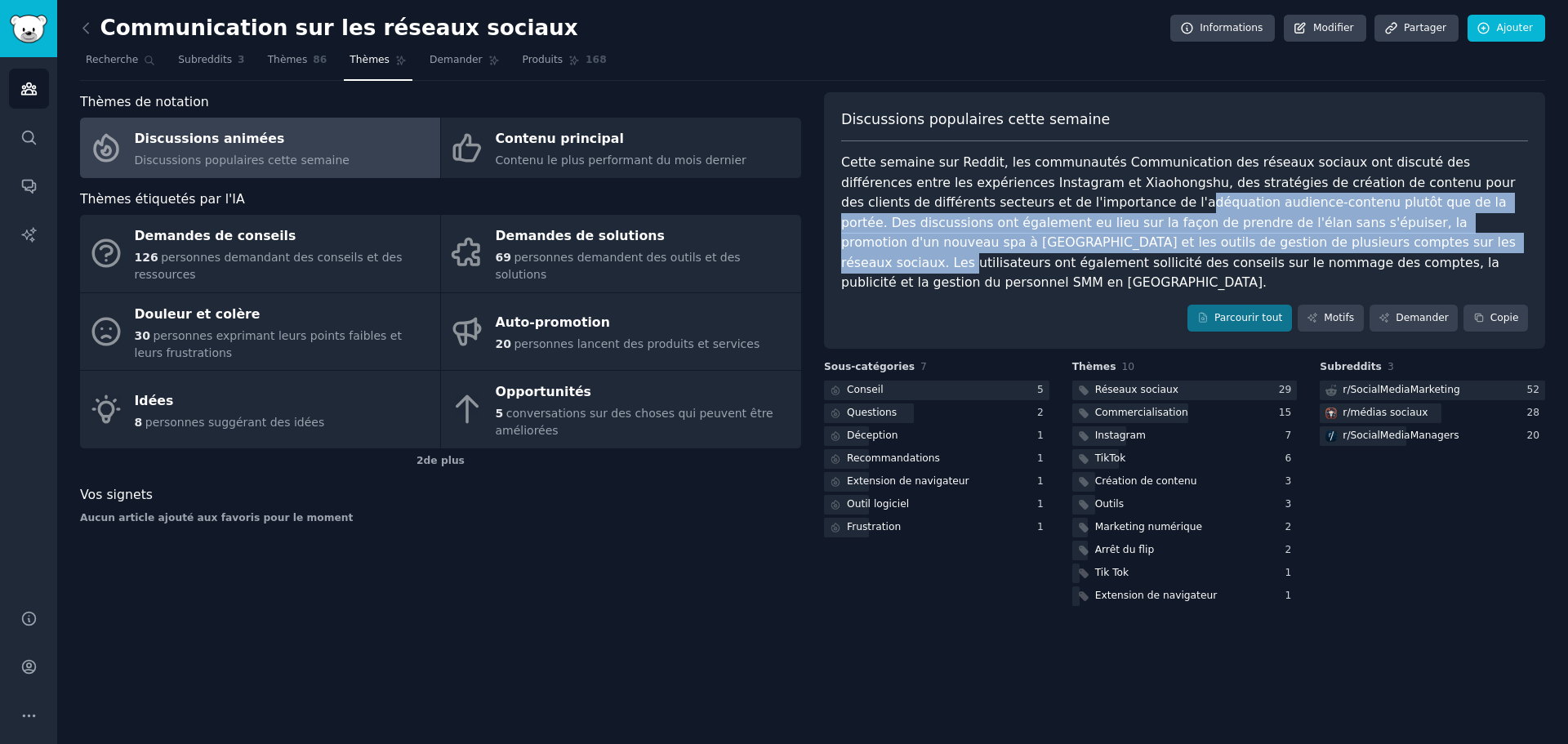
drag, startPoint x: 963, startPoint y: 203, endPoint x: 1107, endPoint y: 249, distance: 151.2
click at [1107, 249] on font "Cette semaine sur Reddit, les communautés Communication des réseaux sociaux ont…" at bounding box center [1181, 222] width 679 height 135
click at [1107, 250] on font "Cette semaine sur Reddit, les communautés Communication des réseaux sociaux ont…" at bounding box center [1181, 222] width 679 height 135
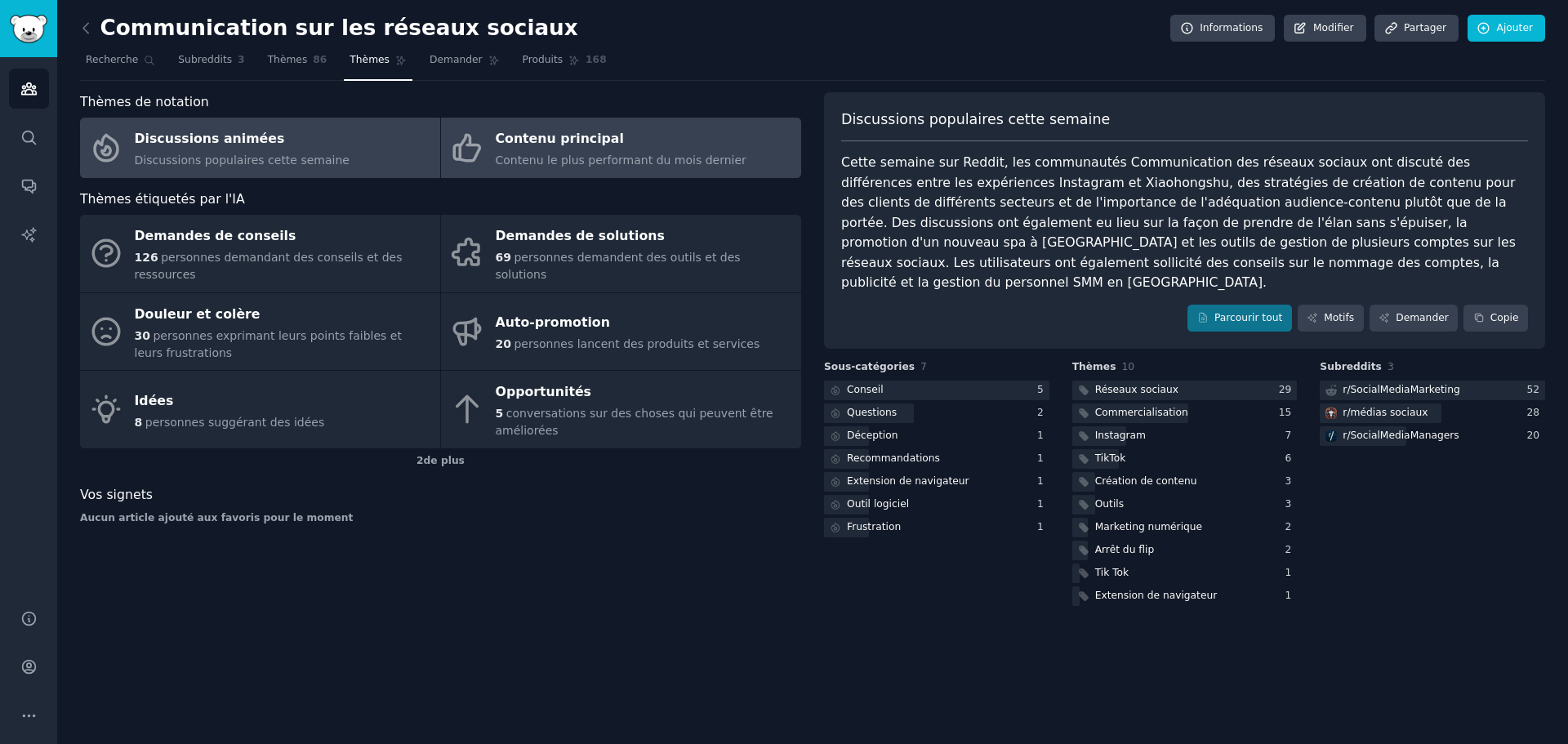
click at [553, 156] on font "Contenu le plus performant du mois dernier" at bounding box center [621, 160] width 251 height 13
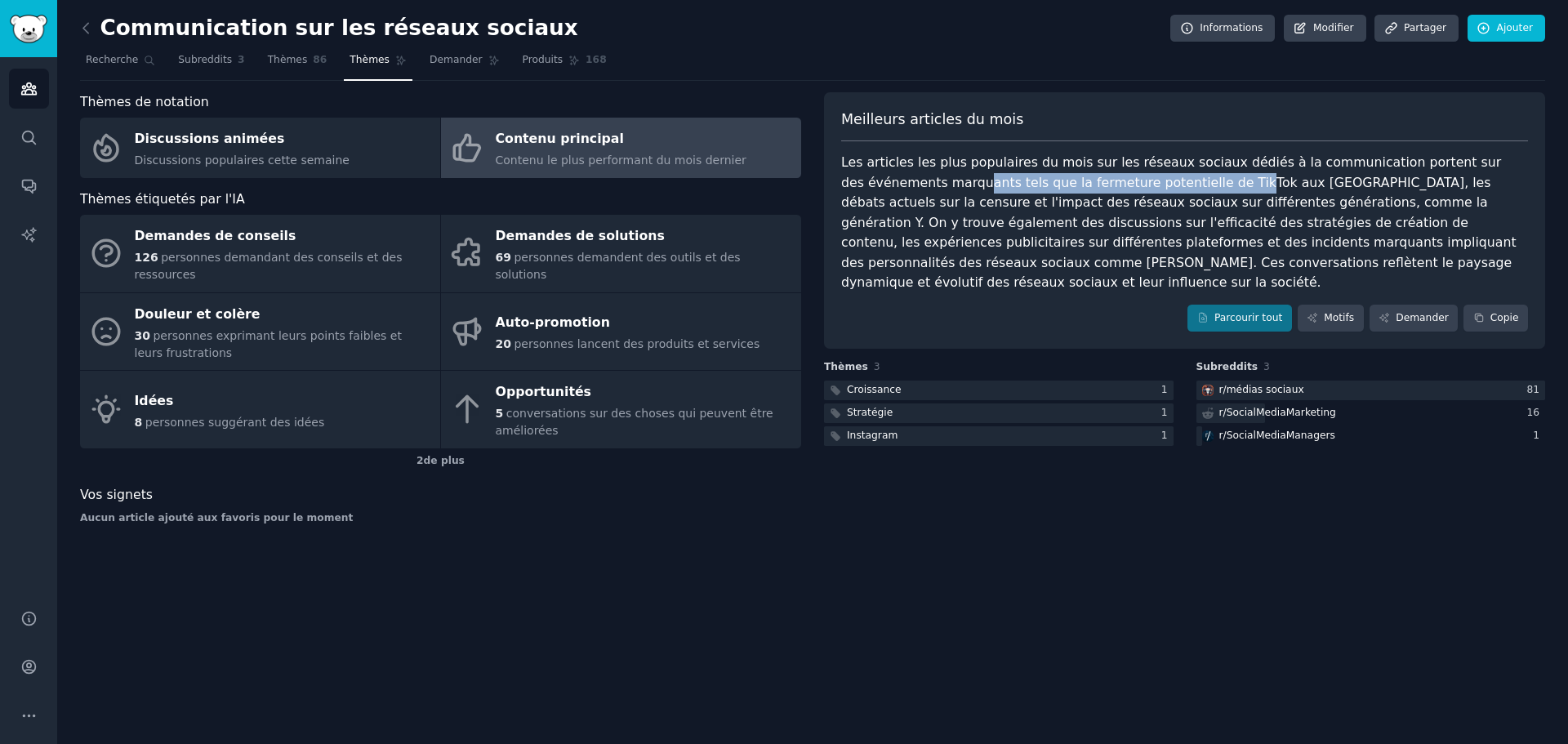
drag, startPoint x: 881, startPoint y: 192, endPoint x: 1127, endPoint y: 190, distance: 246.0
click at [1127, 190] on div "Les articles les plus populaires du mois sur les réseaux sociaux dédiés à la co…" at bounding box center [1185, 223] width 687 height 140
click at [1127, 189] on font "Les articles les plus populaires du mois sur les réseaux sociaux dédiés à la co…" at bounding box center [1181, 222] width 680 height 135
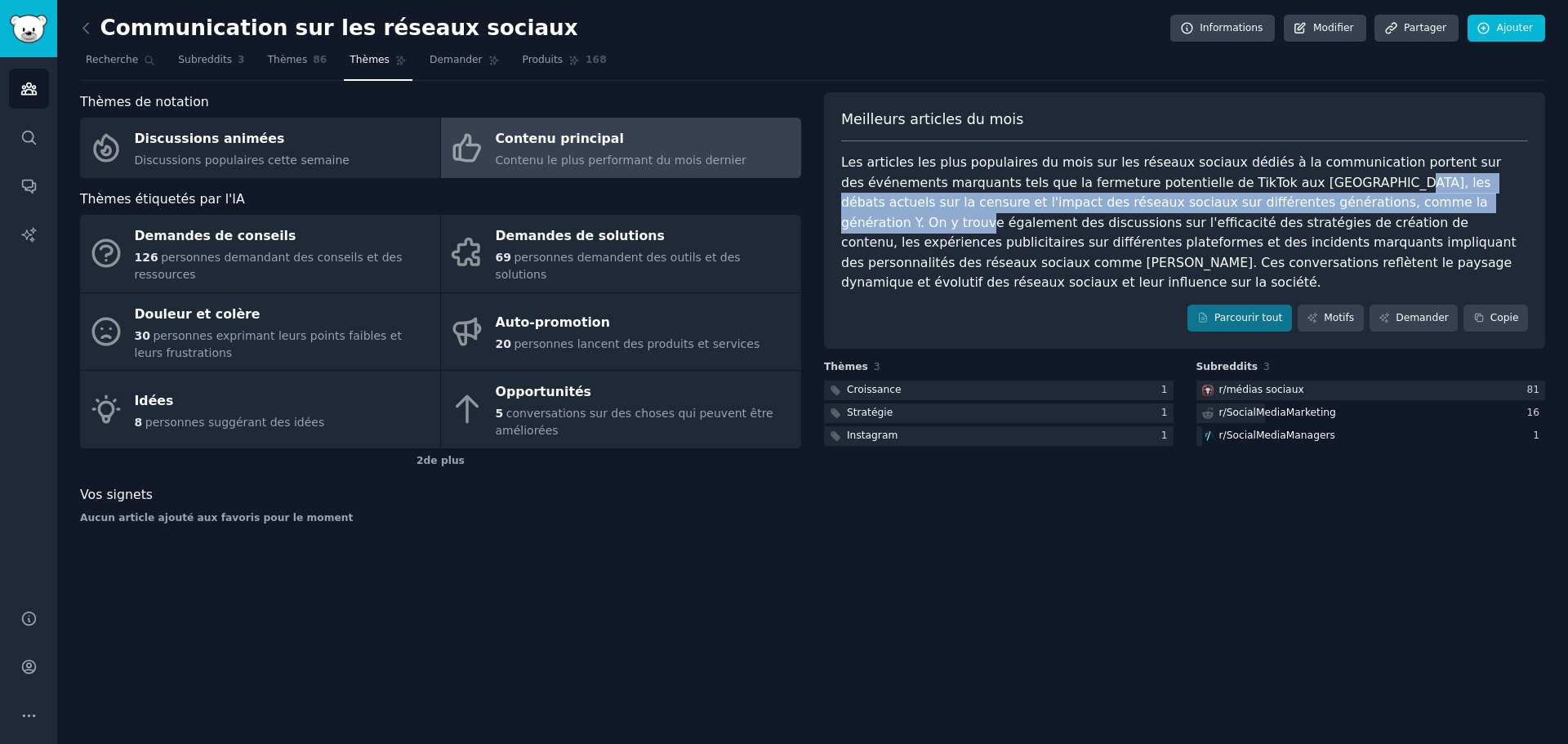
drag, startPoint x: 1236, startPoint y: 181, endPoint x: 1322, endPoint y: 211, distance: 91.1
click at [1333, 211] on div "Les articles les plus populaires du mois sur les réseaux sociaux dédiés à la co…" at bounding box center [1185, 223] width 687 height 140
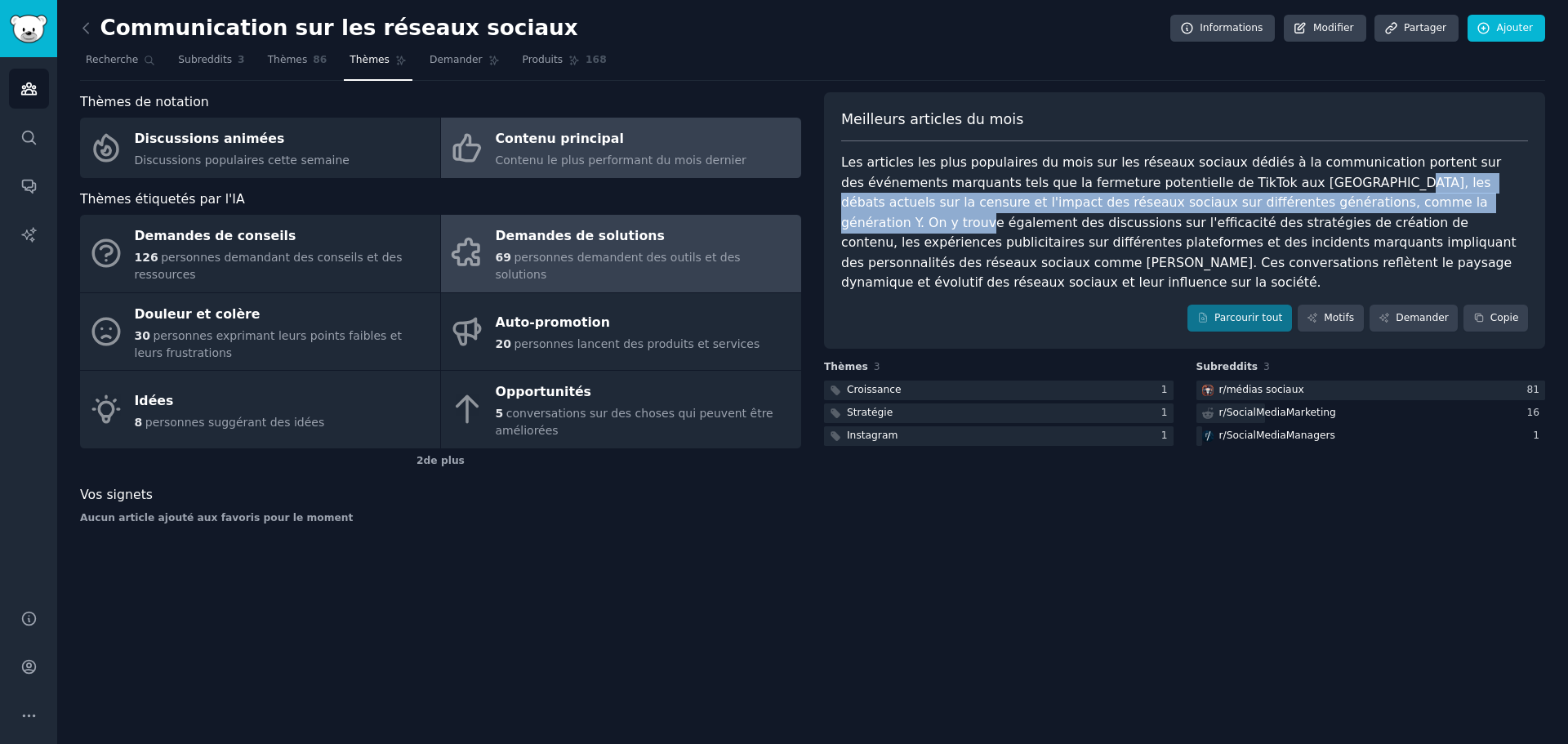
click at [491, 229] on link "Demandes de solutions 69 personnes demandent des outils et des solutions" at bounding box center [622, 254] width 360 height 78
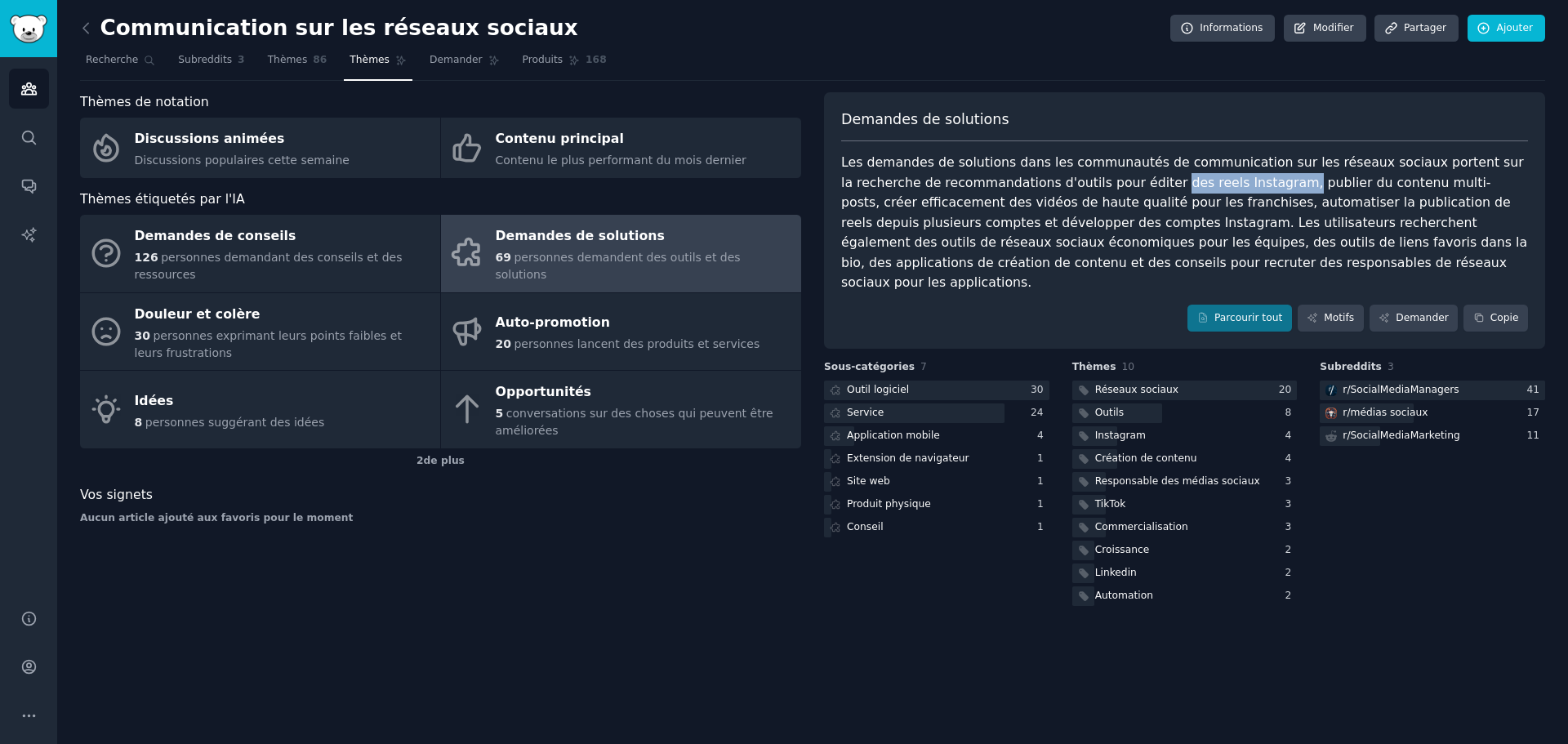
drag, startPoint x: 1171, startPoint y: 185, endPoint x: 1125, endPoint y: 187, distance: 46.0
click at [1064, 183] on font "Les demandes de solutions dans les communautés de communication sur les réseaux…" at bounding box center [1187, 222] width 690 height 135
drag, startPoint x: 1204, startPoint y: 188, endPoint x: 1358, endPoint y: 184, distance: 154.1
click at [1357, 186] on font "Les demandes de solutions dans les communautés de communication sur les réseaux…" at bounding box center [1187, 222] width 690 height 135
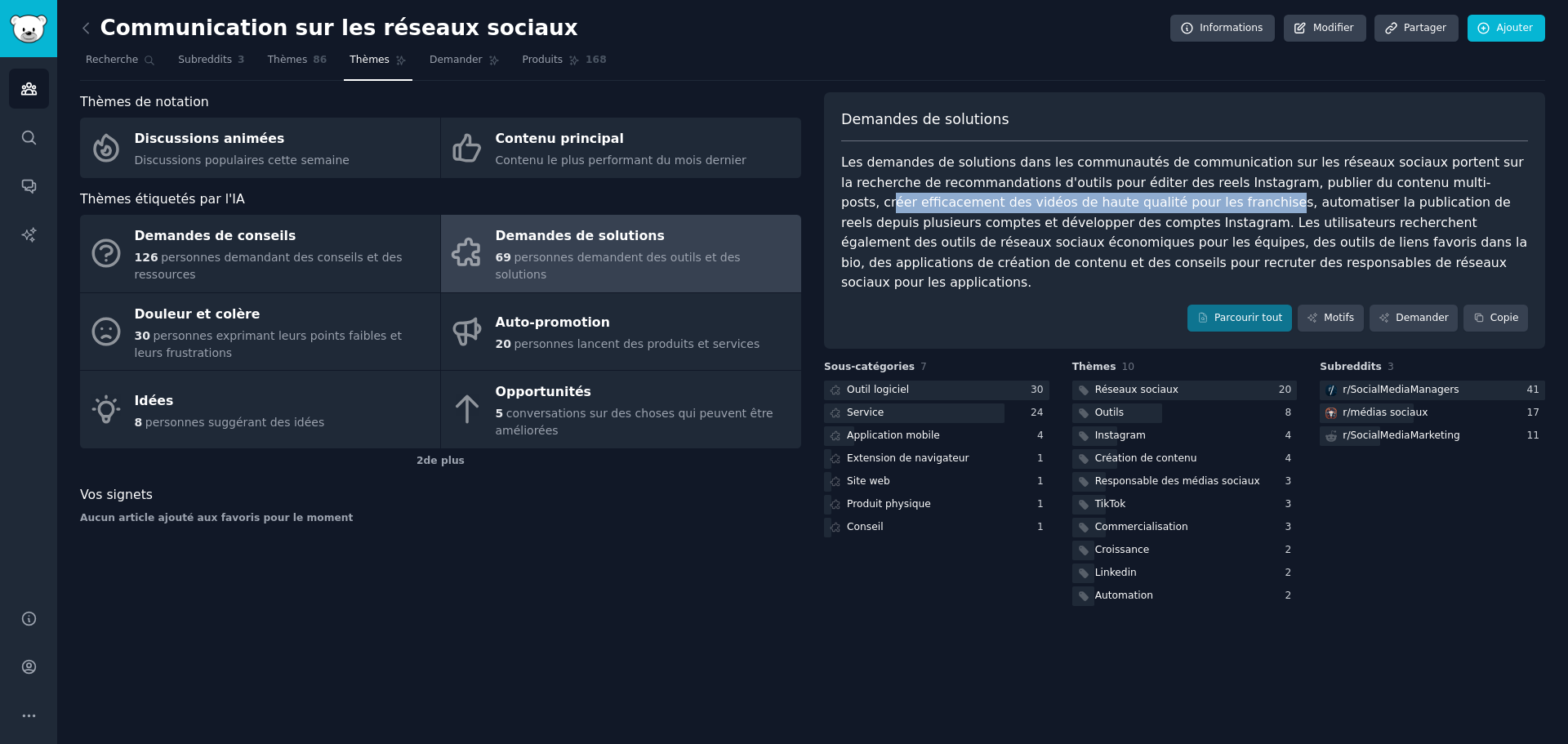
drag, startPoint x: 1415, startPoint y: 186, endPoint x: 1039, endPoint y: 202, distance: 376.3
click at [1039, 202] on font "Les demandes de solutions dans les communautés de communication sur les réseaux…" at bounding box center [1187, 222] width 690 height 135
drag, startPoint x: 1361, startPoint y: 179, endPoint x: 1252, endPoint y: 204, distance: 111.8
click at [1252, 204] on font "Les demandes de solutions dans les communautés de communication sur les réseaux…" at bounding box center [1187, 222] width 690 height 135
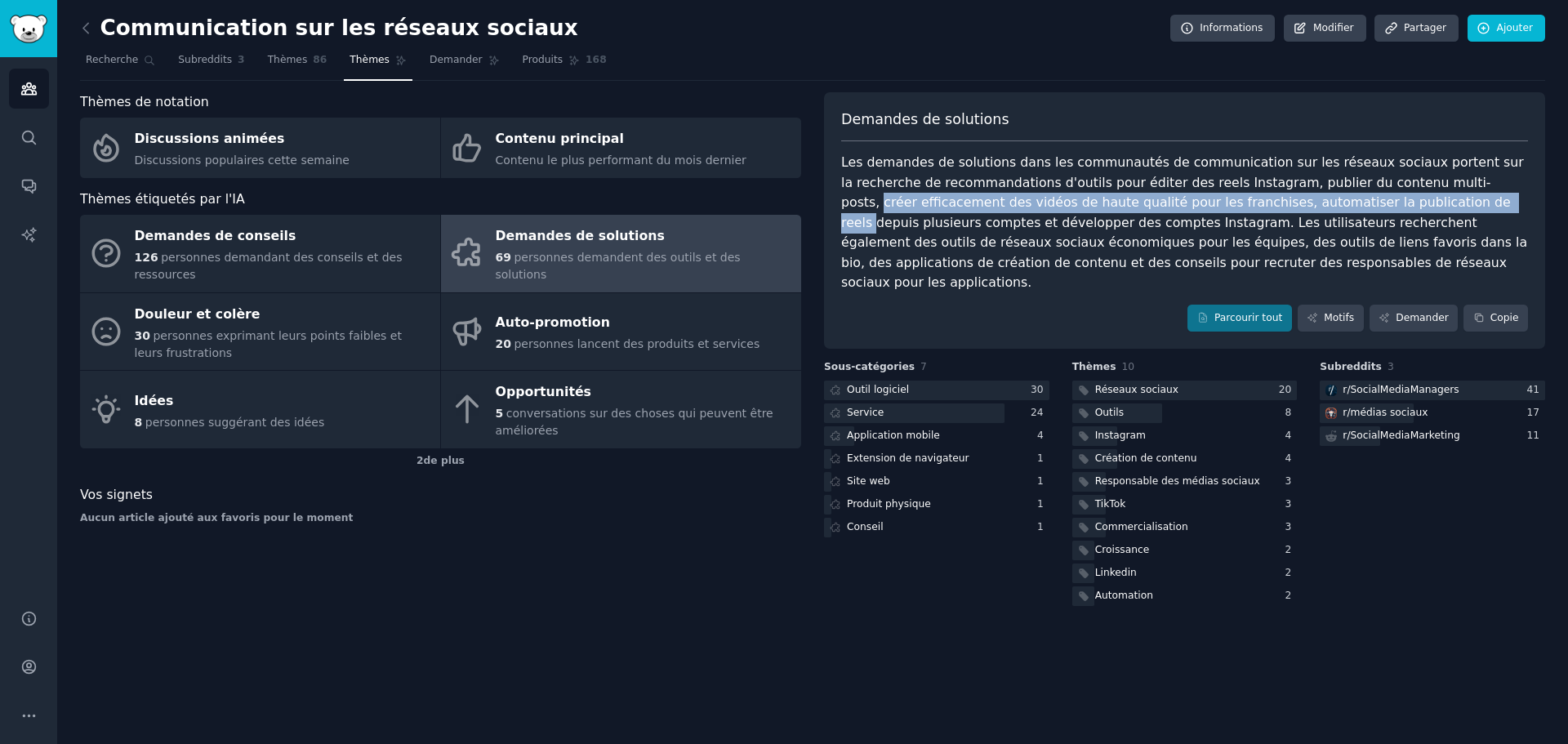
click at [1250, 204] on font "Les demandes de solutions dans les communautés de communication sur les réseaux…" at bounding box center [1187, 222] width 690 height 135
click at [944, 403] on div at bounding box center [914, 413] width 180 height 20
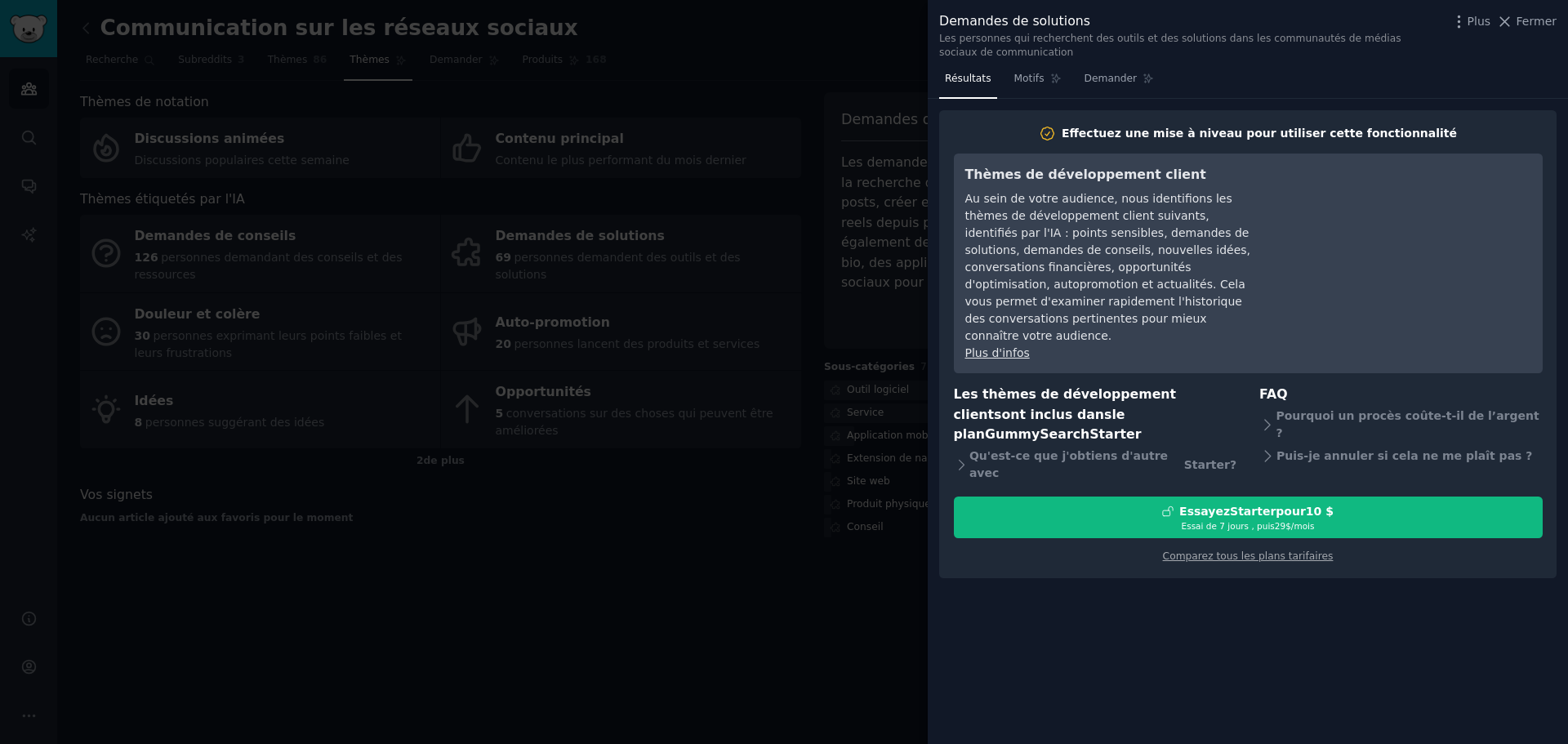
click at [759, 600] on div at bounding box center [784, 372] width 1568 height 744
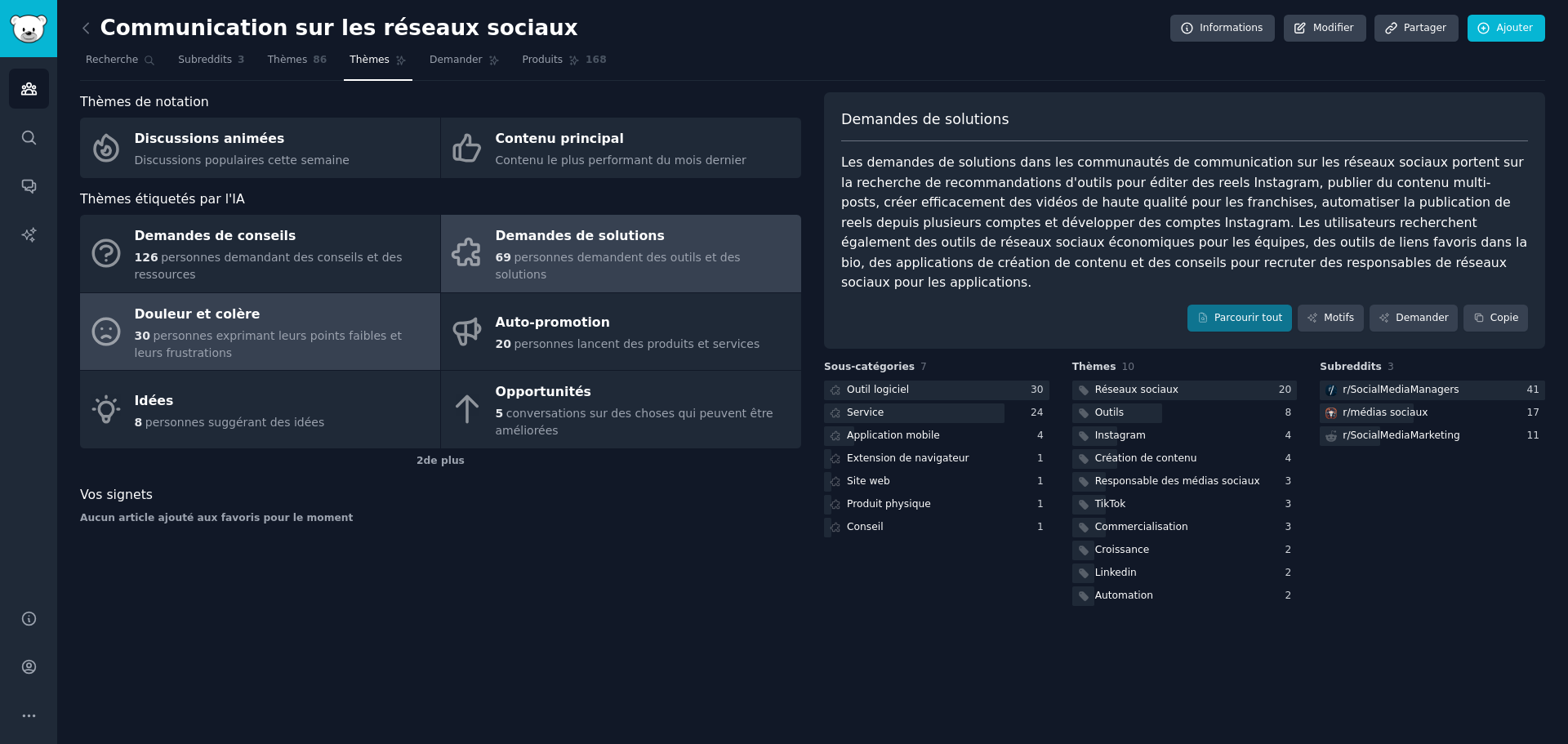
click at [264, 331] on div "30 personnes exprimant leurs points faibles et leurs frustrations" at bounding box center [283, 344] width 298 height 35
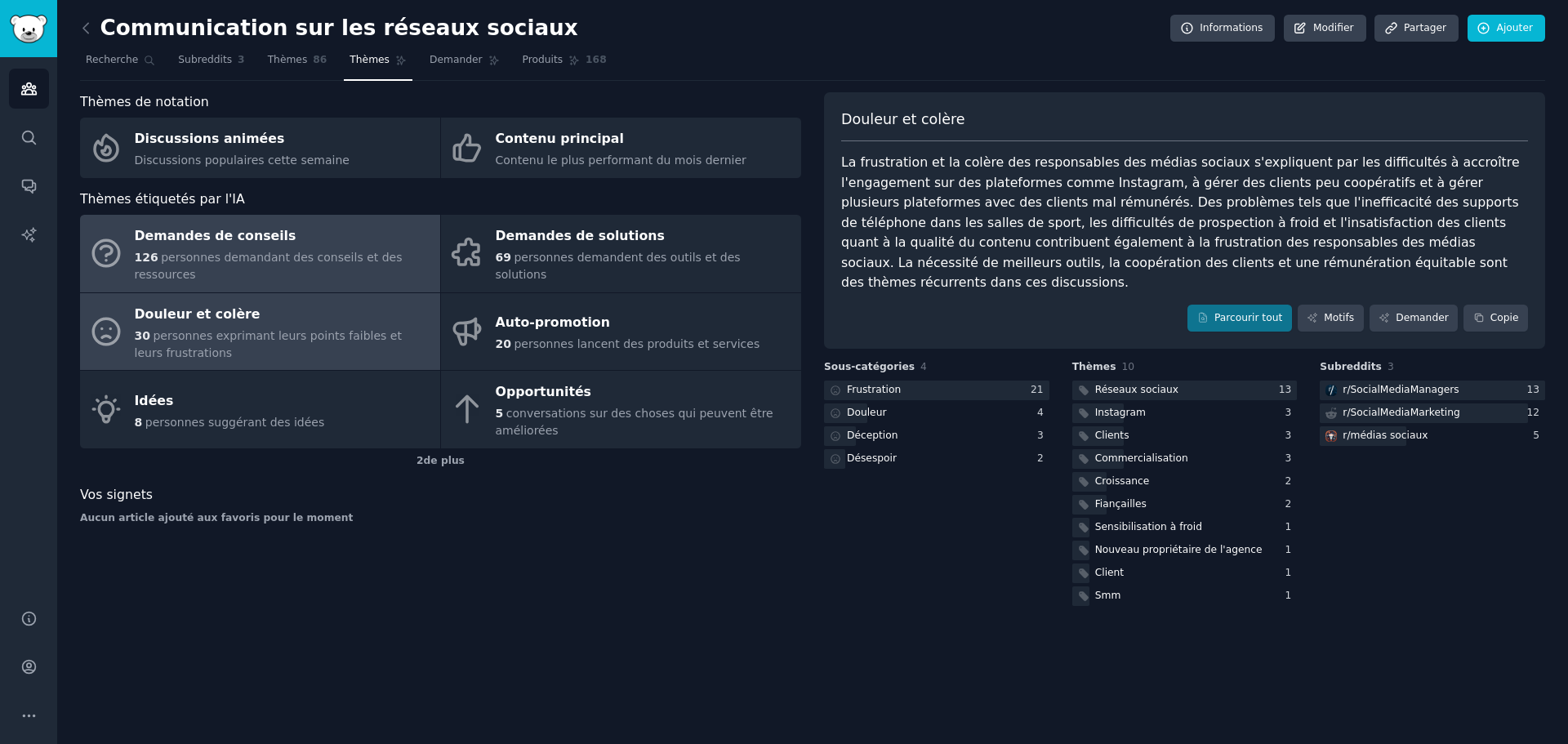
click at [376, 255] on font "personnes demandant des conseils et des ressources" at bounding box center [268, 266] width 268 height 30
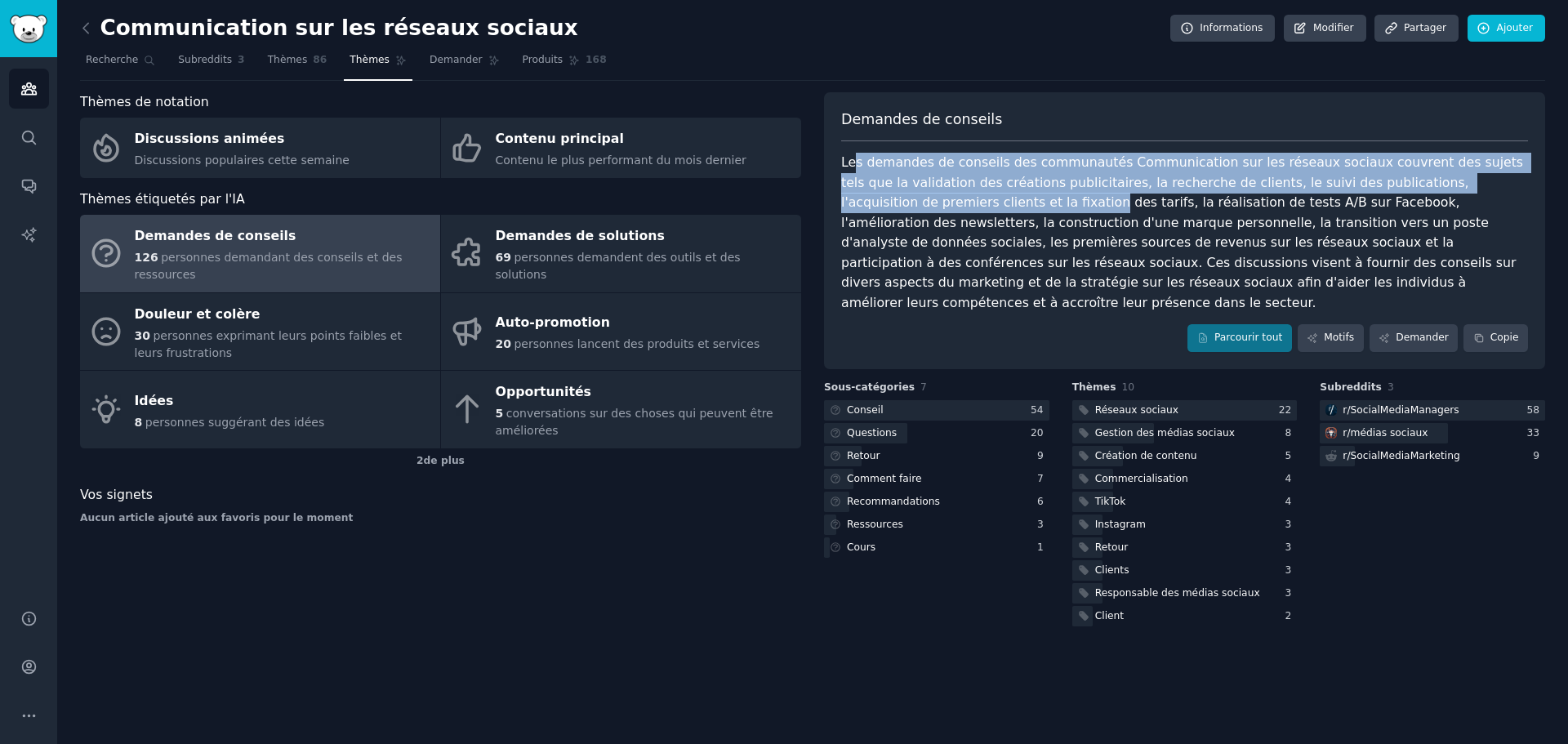
drag, startPoint x: 880, startPoint y: 170, endPoint x: 897, endPoint y: 195, distance: 30.2
click at [897, 195] on font "Les demandes de conseils des communautés Communication sur les réseaux sociaux …" at bounding box center [1184, 232] width 686 height 156
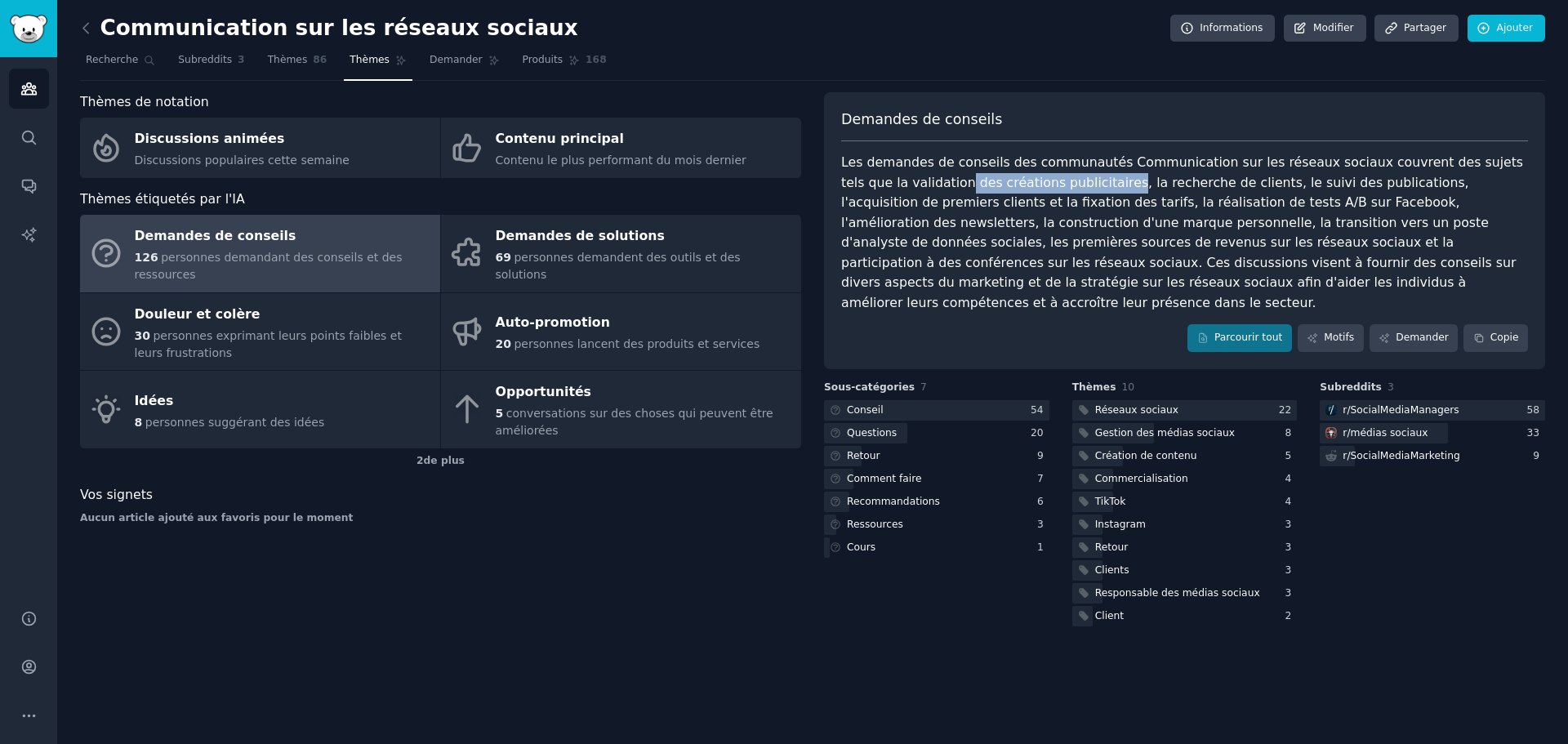
drag, startPoint x: 896, startPoint y: 179, endPoint x: 1044, endPoint y: 180, distance: 148.0
click at [1044, 180] on font "Les demandes de conseils des communautés Communication sur les réseaux sociaux …" at bounding box center [1184, 232] width 686 height 156
drag, startPoint x: 1053, startPoint y: 180, endPoint x: 1181, endPoint y: 183, distance: 128.0
click at [1181, 183] on font "Les demandes de conseils des communautés Communication sur les réseaux sociaux …" at bounding box center [1184, 232] width 686 height 156
drag, startPoint x: 1211, startPoint y: 181, endPoint x: 1313, endPoint y: 178, distance: 102.0
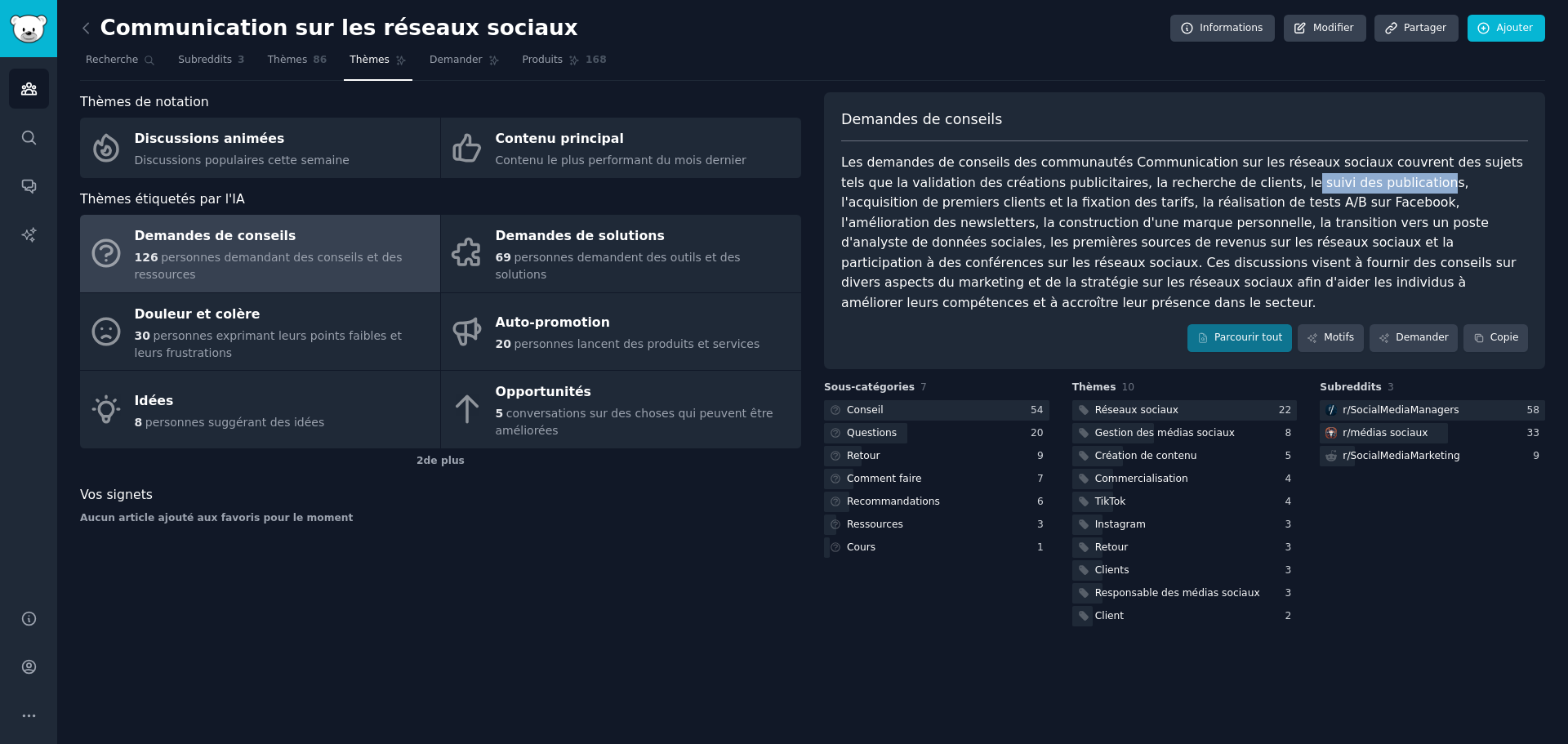
click at [1313, 178] on font "Les demandes de conseils des communautés Communication sur les réseaux sociaux …" at bounding box center [1184, 232] width 686 height 156
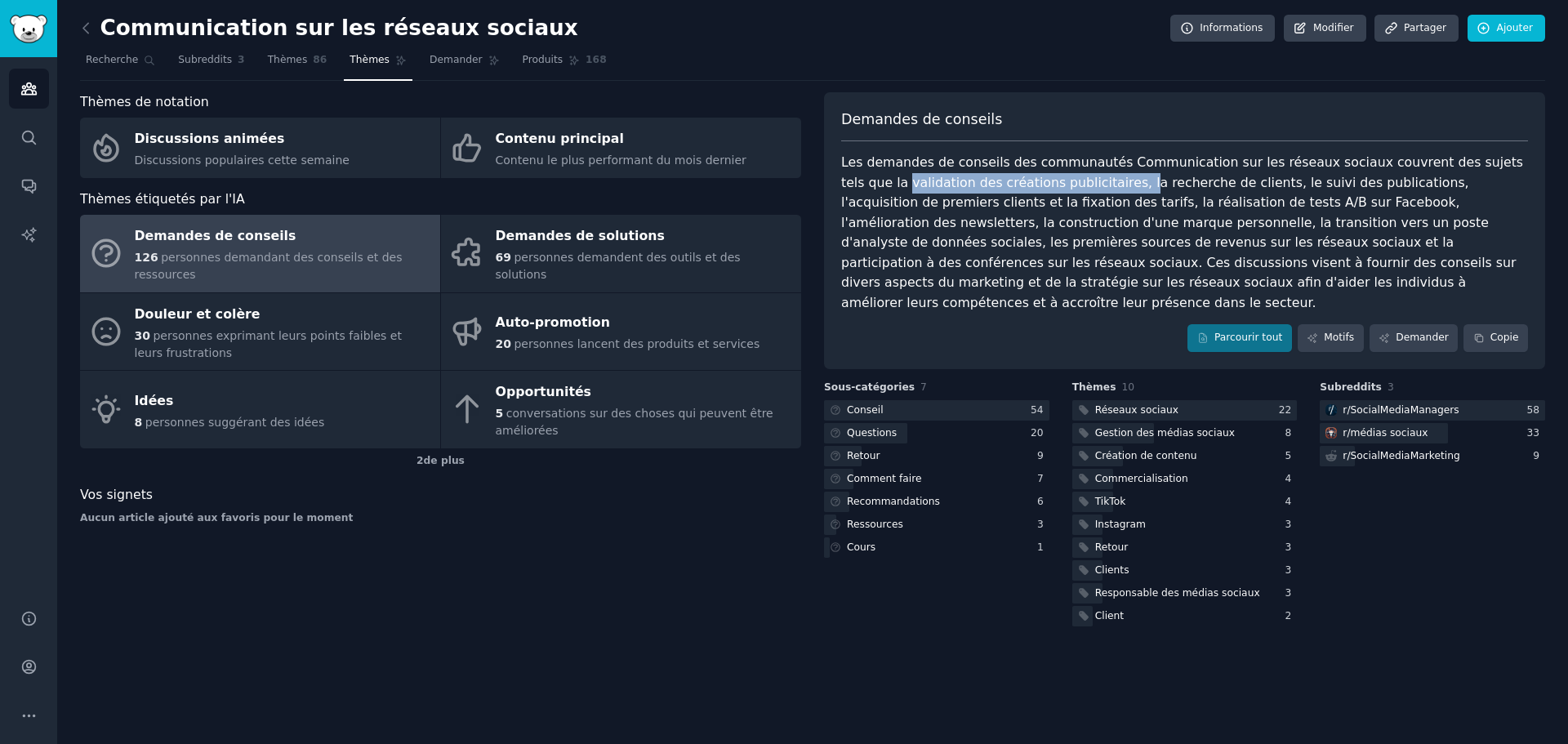
drag, startPoint x: 847, startPoint y: 180, endPoint x: 1058, endPoint y: 180, distance: 211.0
click at [1058, 180] on font "Les demandes de conseils des communautés Communication sur les réseaux sociaux …" at bounding box center [1184, 232] width 686 height 156
click at [1070, 181] on font "Les demandes de conseils des communautés Communication sur les réseaux sociaux …" at bounding box center [1184, 232] width 686 height 156
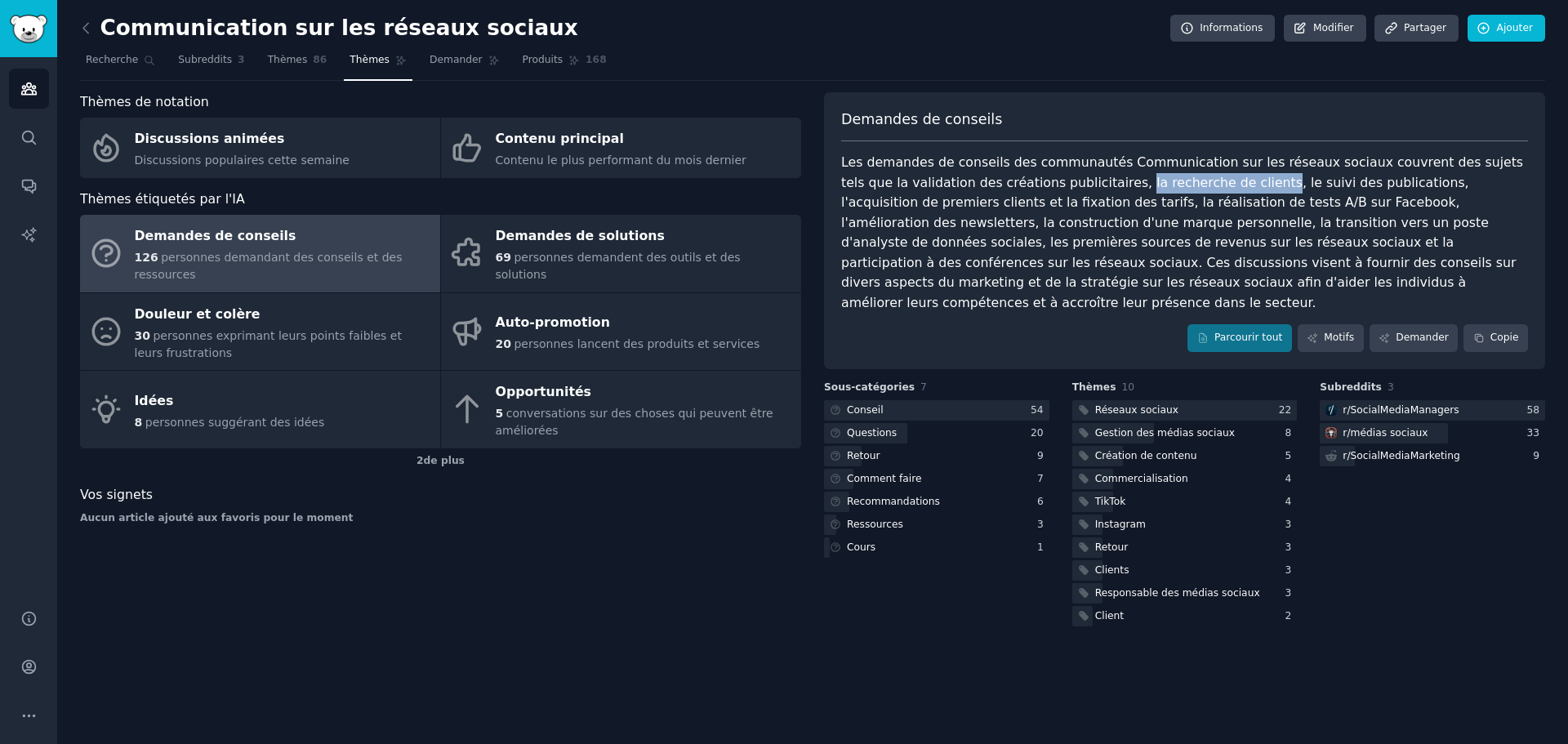
drag, startPoint x: 1110, startPoint y: 185, endPoint x: 1181, endPoint y: 184, distance: 71.0
click at [1181, 184] on font "Les demandes de conseils des communautés Communication sur les réseaux sociaux …" at bounding box center [1184, 232] width 686 height 156
drag, startPoint x: 1188, startPoint y: 183, endPoint x: 1317, endPoint y: 183, distance: 129.0
click at [1317, 183] on font "Les demandes de conseils des communautés Communication sur les réseaux sociaux …" at bounding box center [1184, 232] width 686 height 156
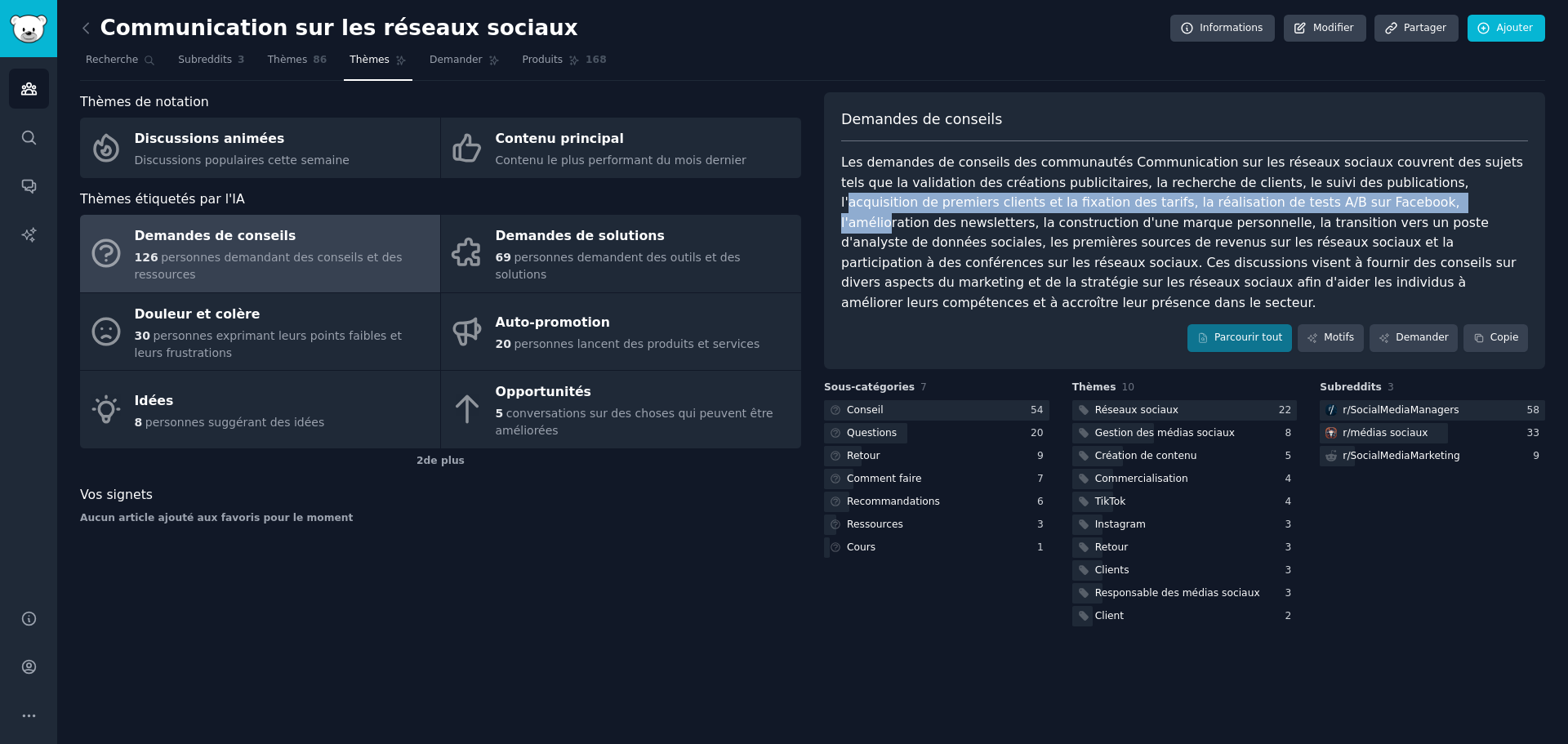
drag, startPoint x: 1331, startPoint y: 183, endPoint x: 1227, endPoint y: 204, distance: 106.1
click at [1227, 204] on font "Les demandes de conseils des communautés Communication sur les réseaux sociaux …" at bounding box center [1184, 232] width 686 height 156
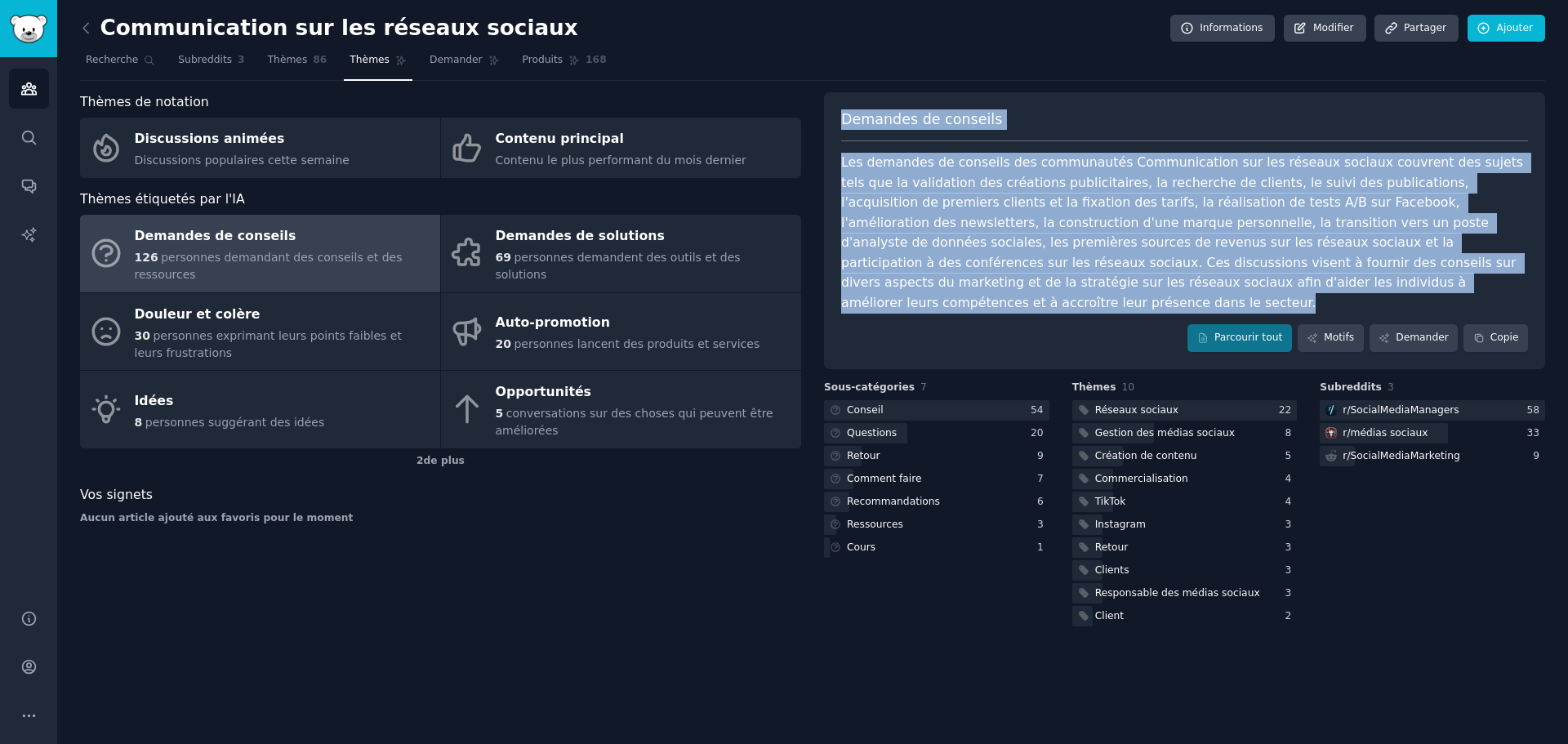
copy div "Demandes de conseils Les demandes de conseils des communautés Communication sur…"
drag, startPoint x: 840, startPoint y: 115, endPoint x: 1172, endPoint y: 274, distance: 368.1
click at [1172, 274] on div "Demandes de conseils Les demandes de conseils des communautés Communication sur…" at bounding box center [1185, 230] width 721 height 276
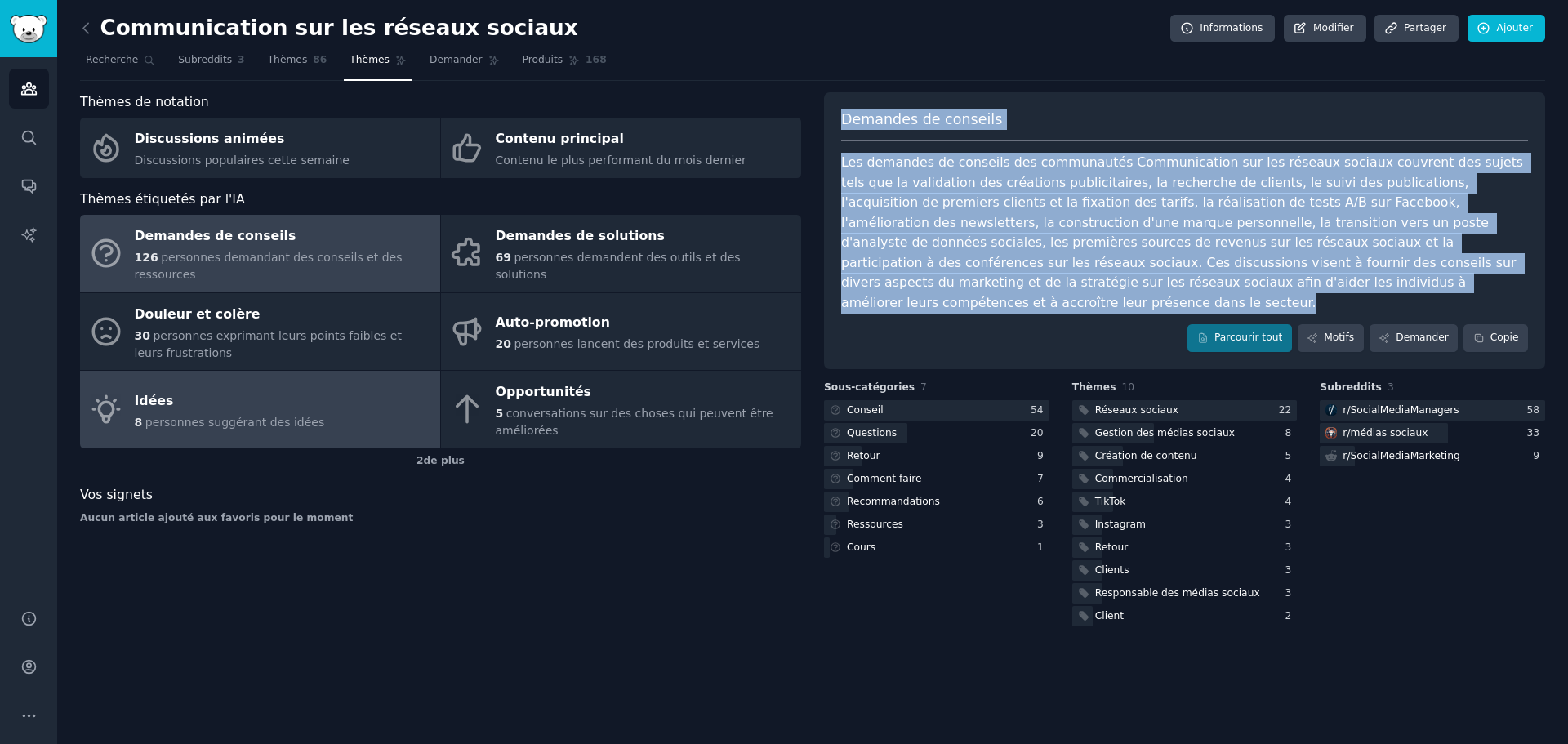
drag, startPoint x: 397, startPoint y: 374, endPoint x: 415, endPoint y: 384, distance: 20.6
click at [398, 374] on link "Idées 8 personnes suggérant des idées" at bounding box center [260, 410] width 360 height 78
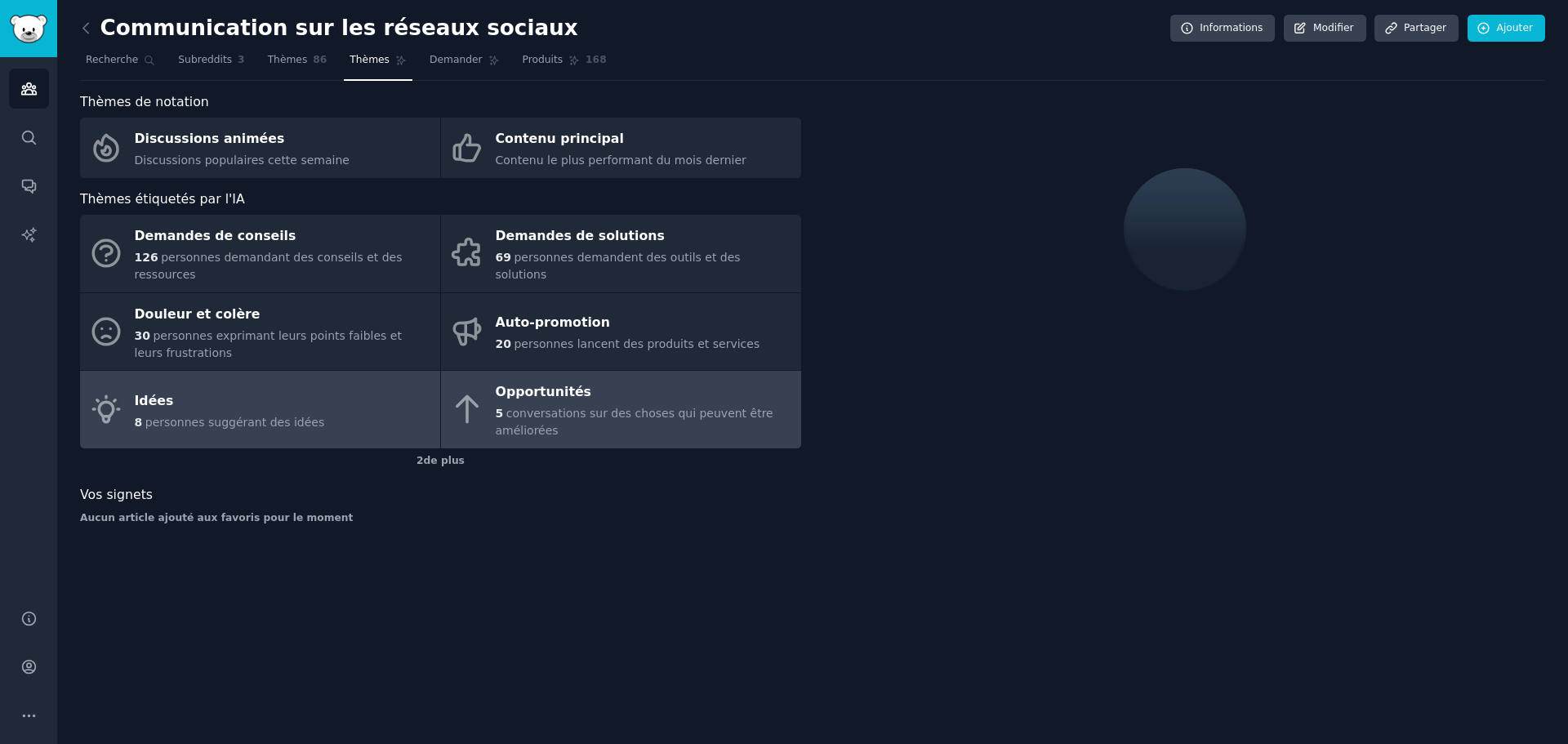
click at [542, 405] on div "5 conversations sur des choses qui peuvent être améliorées" at bounding box center [644, 422] width 298 height 35
